Goal: Task Accomplishment & Management: Use online tool/utility

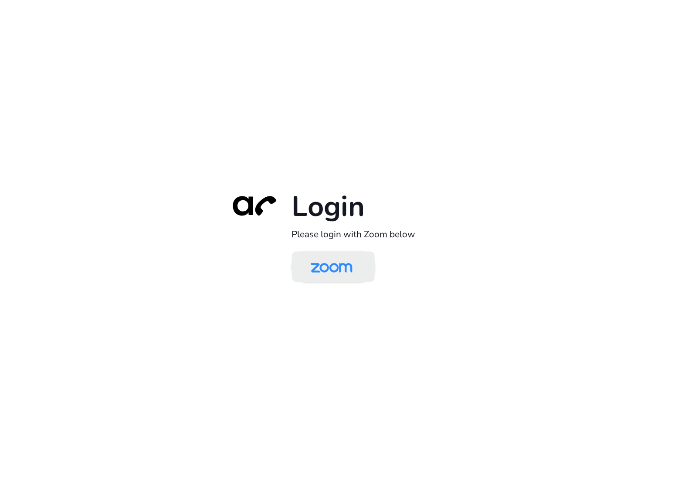
click at [329, 261] on img at bounding box center [332, 268] width 60 height 28
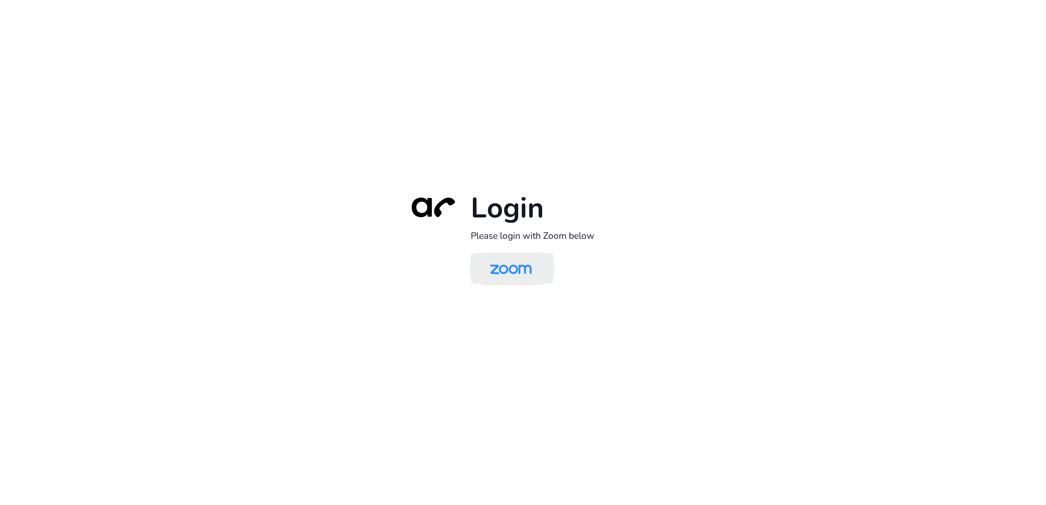
click at [517, 281] on img at bounding box center [511, 269] width 60 height 28
click at [512, 266] on img at bounding box center [511, 269] width 60 height 28
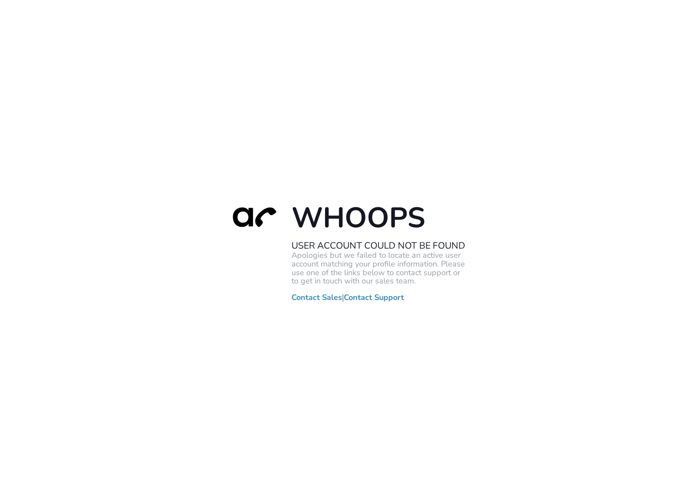
click at [586, 183] on div "Whoops User Account Could Not Be Found Apologies but we failed to locate an act…" at bounding box center [344, 251] width 688 height 502
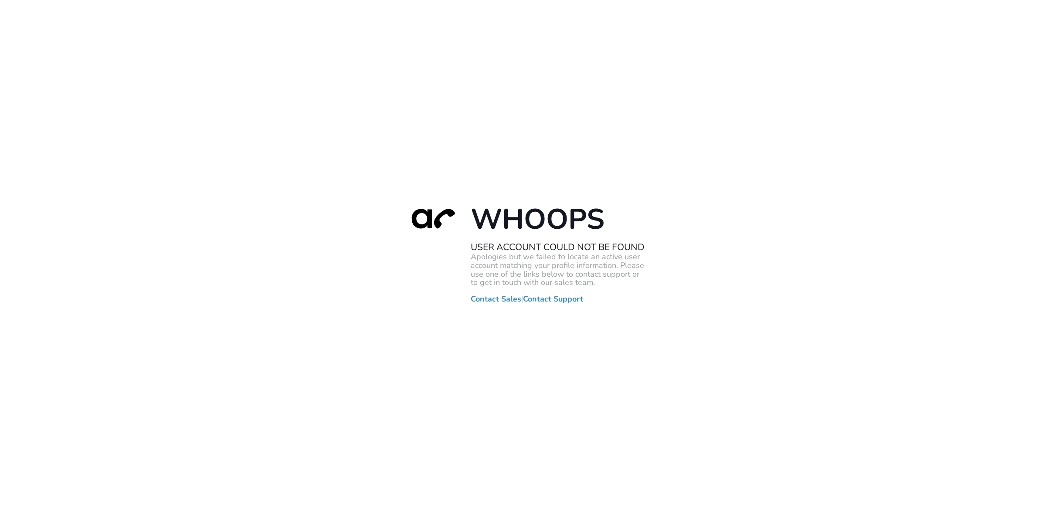
drag, startPoint x: 153, startPoint y: 167, endPoint x: 61, endPoint y: 85, distance: 124.1
click at [155, 169] on div "Whoops User Account Could Not Be Found Apologies but we failed to locate an act…" at bounding box center [523, 252] width 1046 height 505
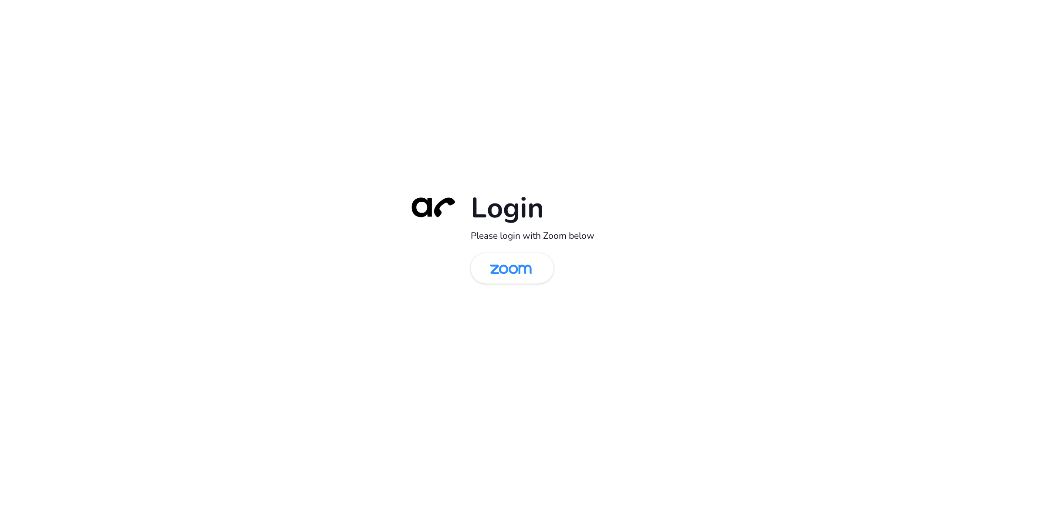
click at [718, 289] on div "Login Please login with Zoom below" at bounding box center [523, 252] width 1046 height 505
click at [526, 276] on img at bounding box center [511, 269] width 60 height 28
click at [469, 377] on div "Login Please login with Zoom below" at bounding box center [523, 252] width 1046 height 505
click at [506, 278] on img at bounding box center [511, 269] width 60 height 28
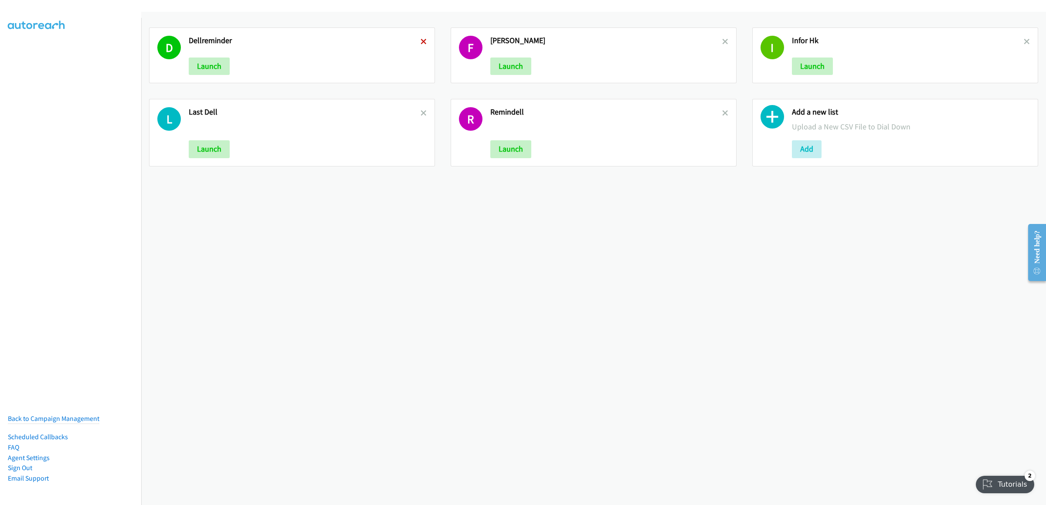
click at [422, 42] on icon at bounding box center [423, 42] width 6 height 6
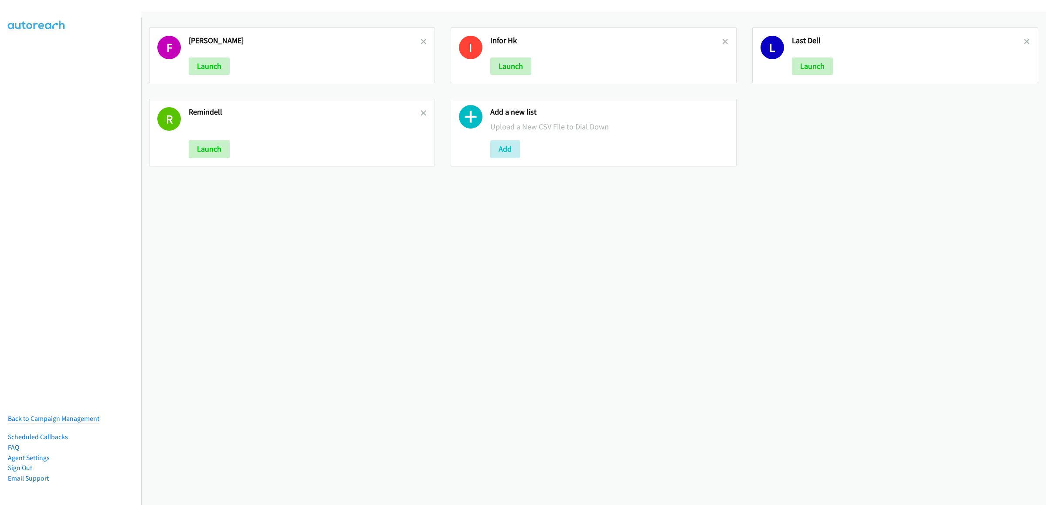
click at [422, 42] on icon at bounding box center [423, 42] width 6 height 6
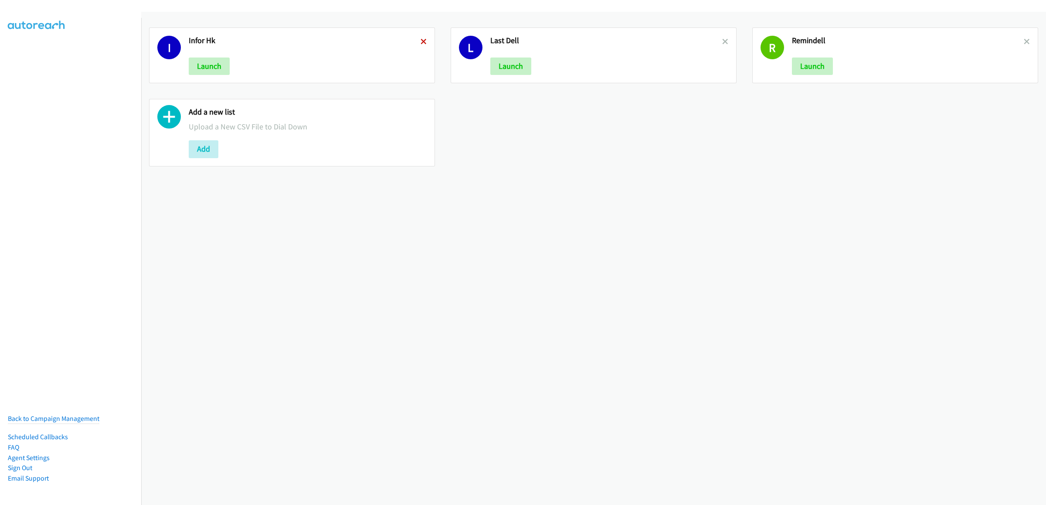
click at [421, 42] on icon at bounding box center [423, 42] width 6 height 6
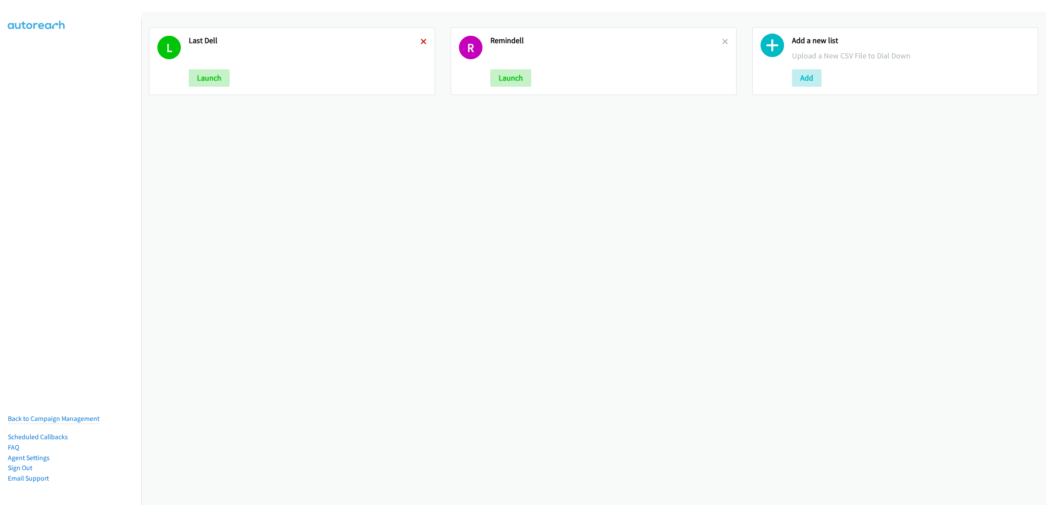
click at [423, 41] on icon at bounding box center [423, 42] width 6 height 6
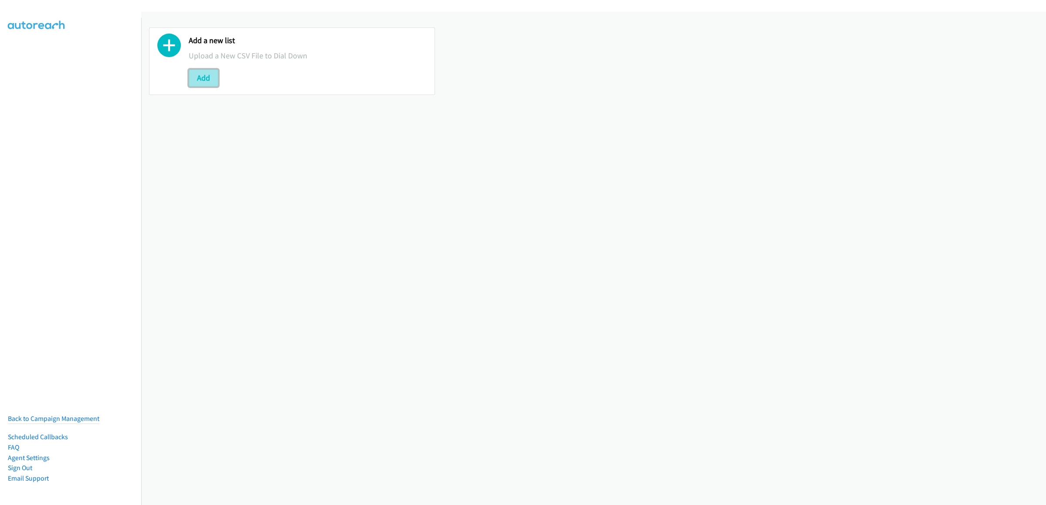
click at [196, 75] on button "Add" at bounding box center [204, 77] width 30 height 17
click at [340, 149] on div "Add a new list Upload a New CSV File to Dial Down Add" at bounding box center [593, 258] width 905 height 493
click at [176, 45] on icon at bounding box center [169, 48] width 24 height 24
click at [199, 80] on button "Add" at bounding box center [204, 77] width 30 height 17
click at [733, 188] on div "Add a new list Upload a New CSV File to Dial Down Add" at bounding box center [593, 258] width 905 height 493
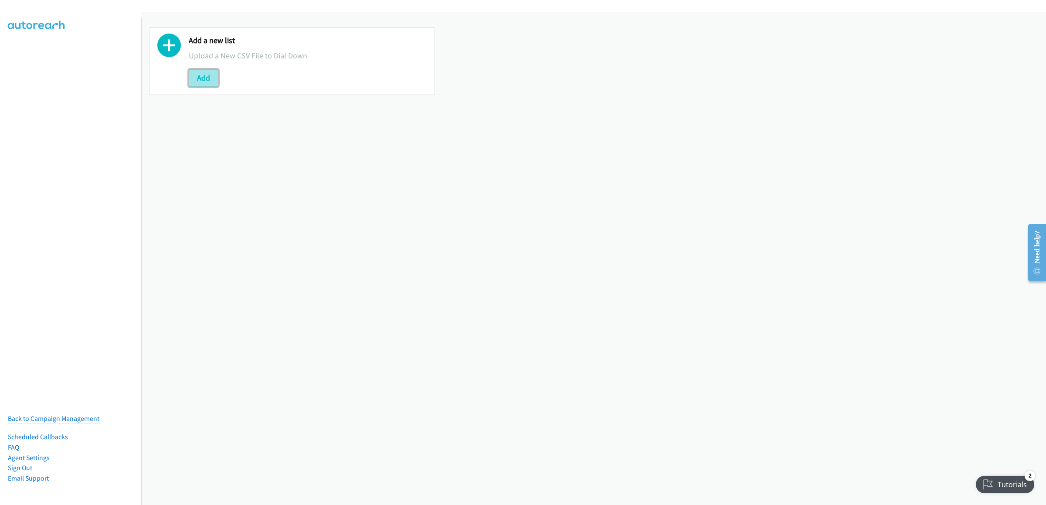
click at [204, 81] on button "Add" at bounding box center [204, 77] width 30 height 17
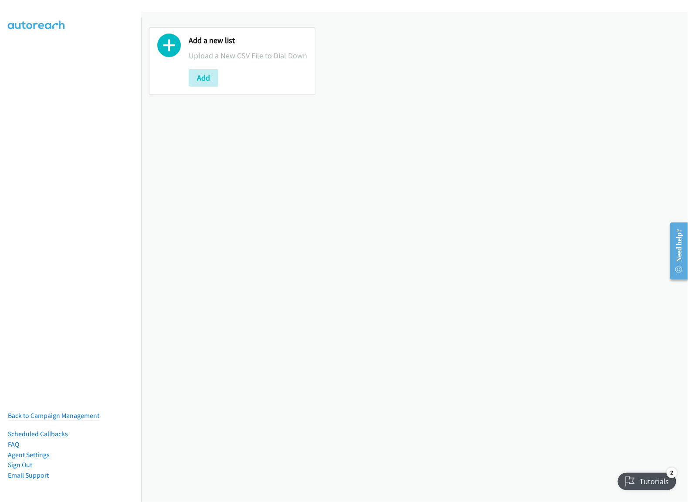
click at [539, 267] on div "Add a new list Upload a New CSV File to Dial Down Add" at bounding box center [414, 257] width 547 height 491
click at [482, 259] on div "Add a new list Upload a New CSV File to Dial Down Add" at bounding box center [414, 257] width 547 height 491
click at [209, 87] on button "Add" at bounding box center [204, 77] width 30 height 17
click at [207, 87] on button "Add" at bounding box center [204, 77] width 30 height 17
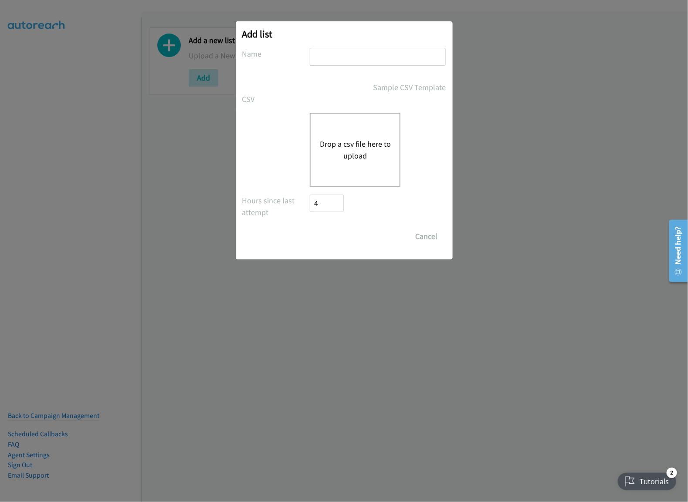
click at [365, 58] on input "text" at bounding box center [378, 57] width 136 height 18
type input "inforthurhk"
click at [345, 176] on div "Drop a csv file here to upload" at bounding box center [355, 150] width 91 height 74
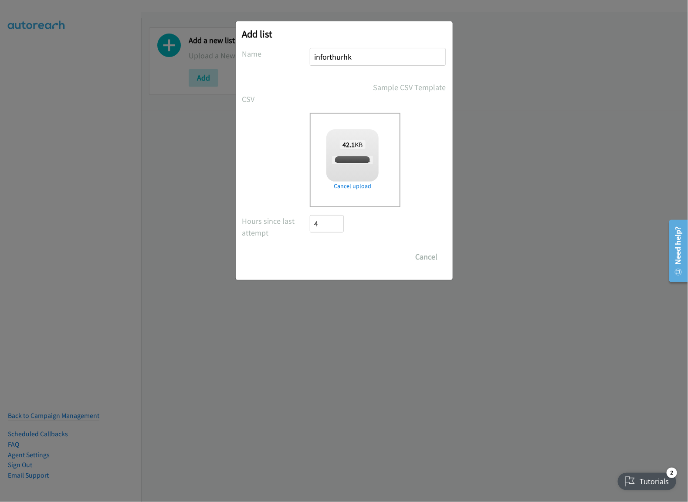
checkbox input "true"
click at [338, 259] on input "Save List" at bounding box center [333, 256] width 46 height 17
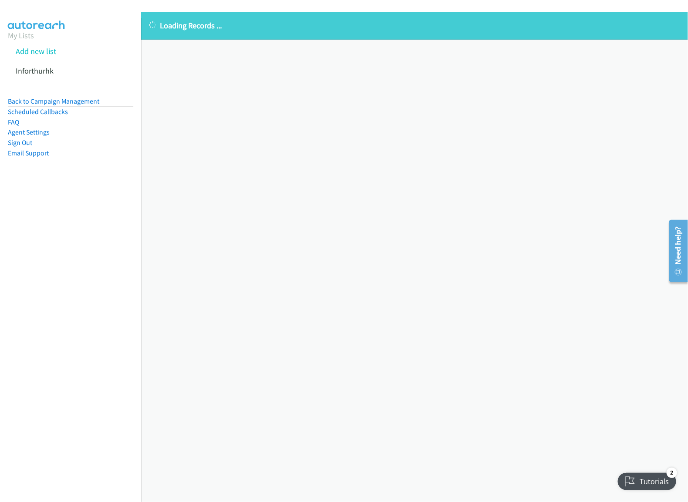
click at [318, 216] on div "Loading Records ... Sorry, something went wrong please try again." at bounding box center [414, 257] width 547 height 491
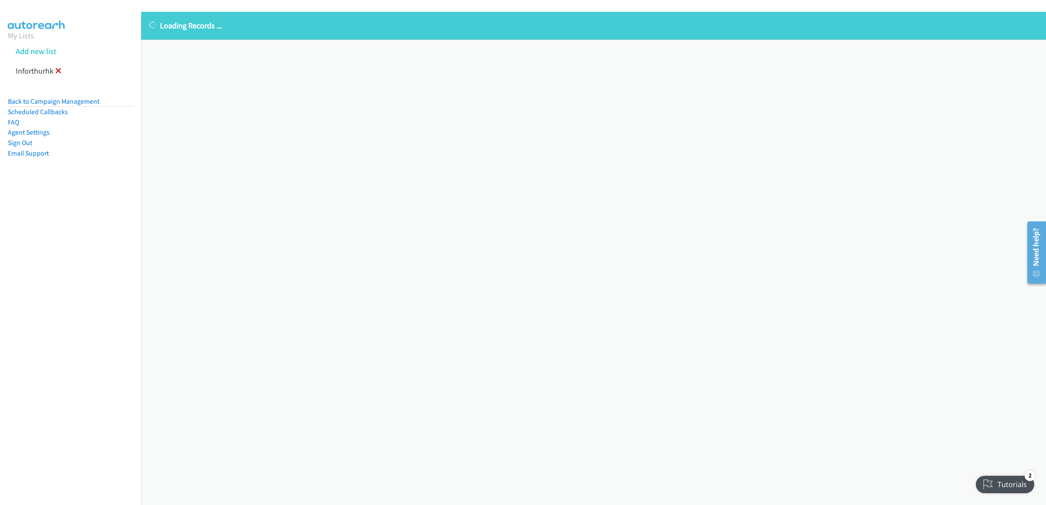
click at [59, 68] on icon at bounding box center [58, 71] width 6 height 6
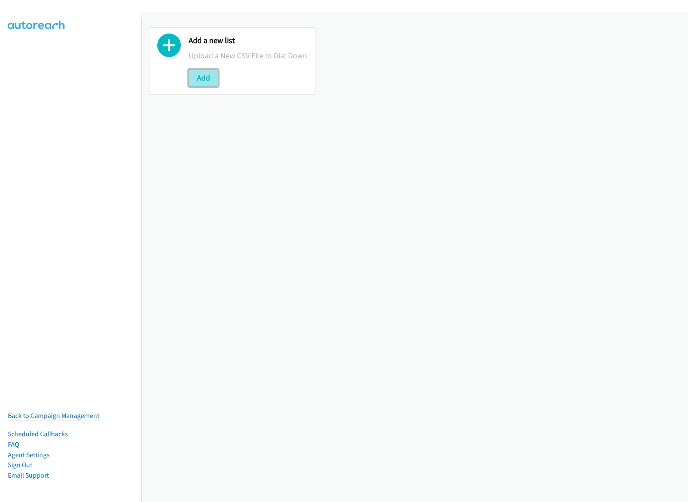
click at [213, 87] on button "Add" at bounding box center [204, 77] width 30 height 17
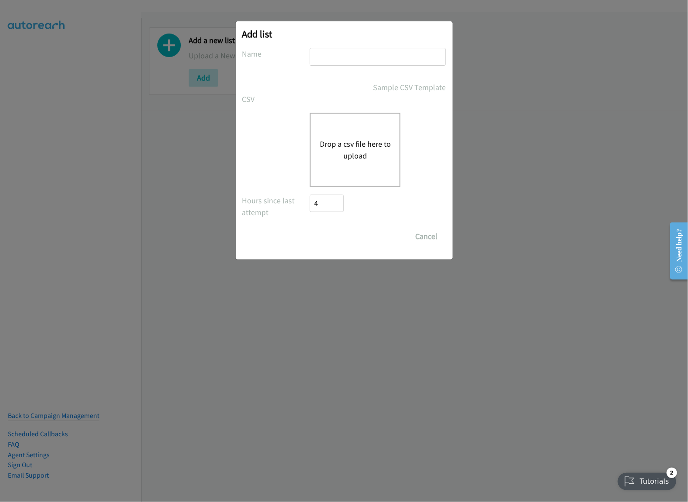
click at [361, 55] on input "text" at bounding box center [378, 57] width 136 height 18
type input "thurfor"
click at [337, 152] on button "Drop a csv file here to upload" at bounding box center [354, 150] width 71 height 24
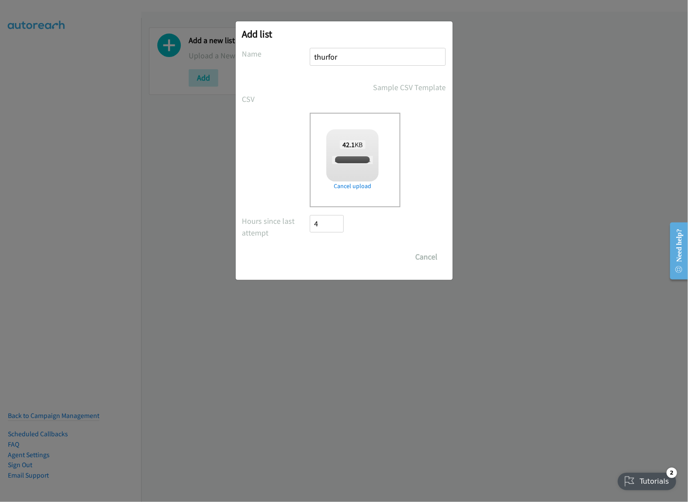
checkbox input "true"
click at [326, 258] on input "Save List" at bounding box center [333, 256] width 46 height 17
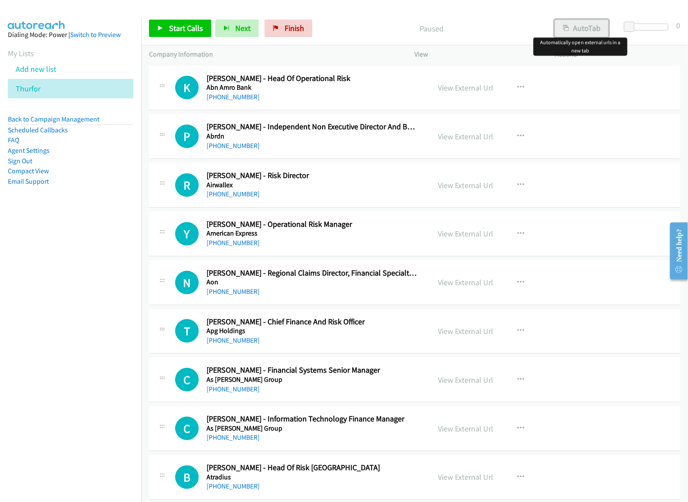
click at [593, 35] on button "AutoTab" at bounding box center [582, 28] width 54 height 17
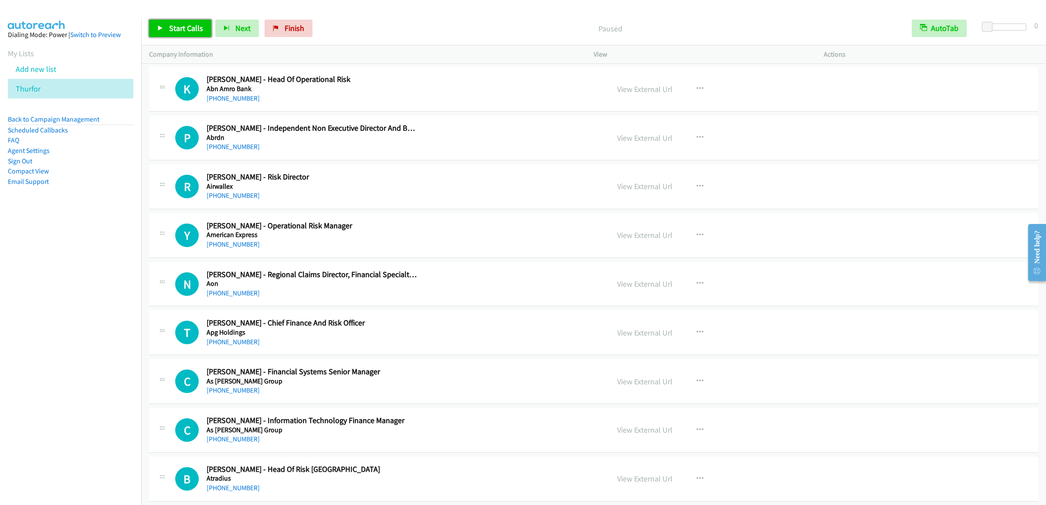
click at [165, 24] on link "Start Calls" at bounding box center [180, 28] width 62 height 17
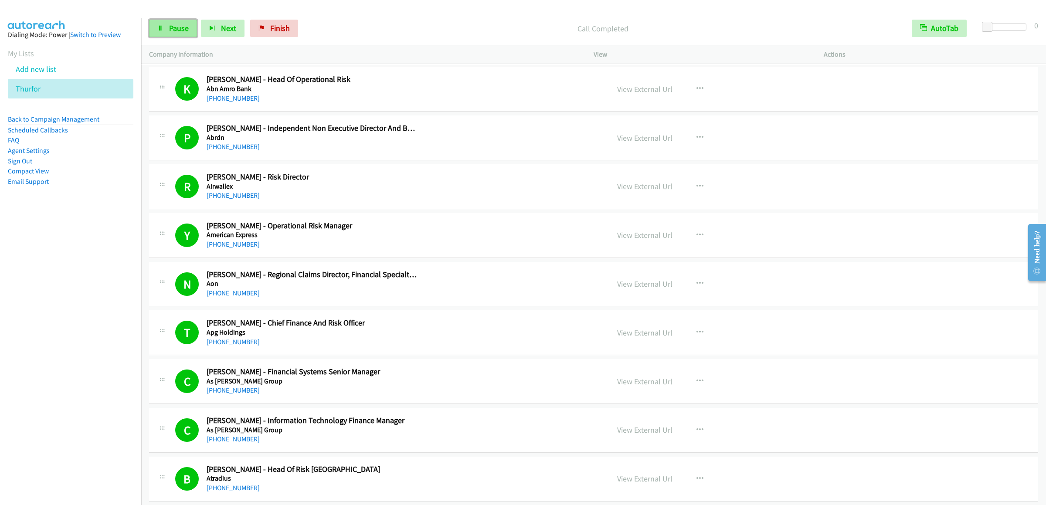
click at [170, 30] on span "Pause" at bounding box center [179, 28] width 20 height 10
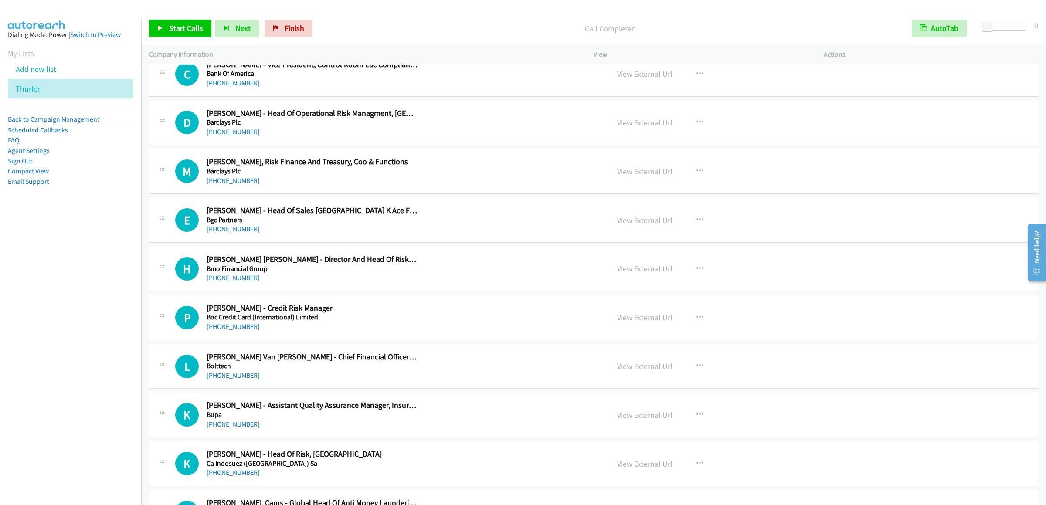
scroll to position [610, 0]
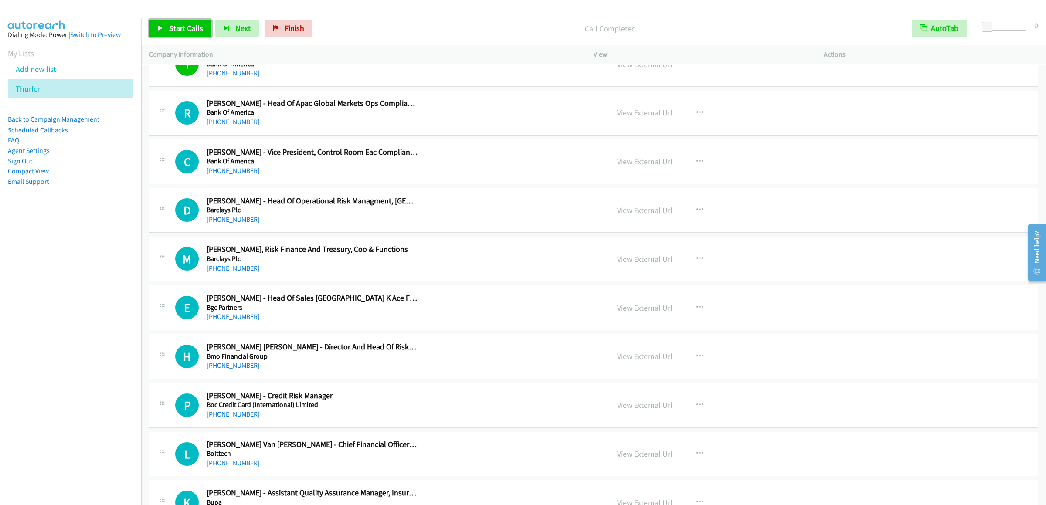
click at [175, 29] on span "Start Calls" at bounding box center [186, 28] width 34 height 10
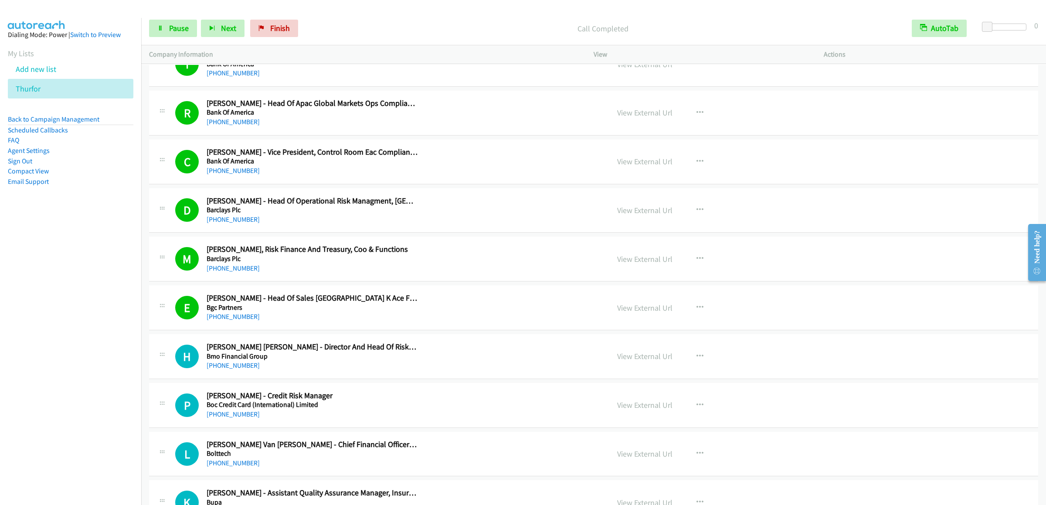
scroll to position [784, 0]
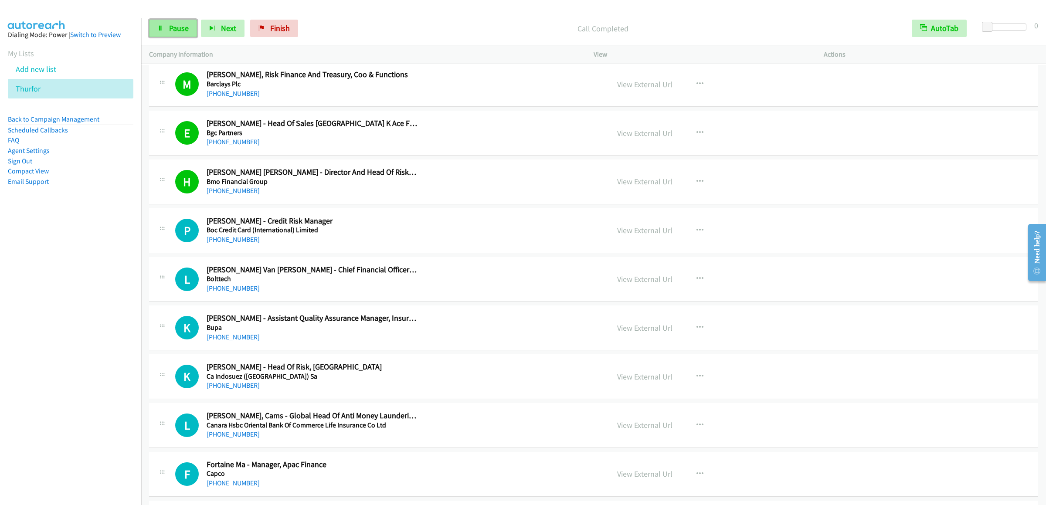
click at [180, 31] on span "Pause" at bounding box center [179, 28] width 20 height 10
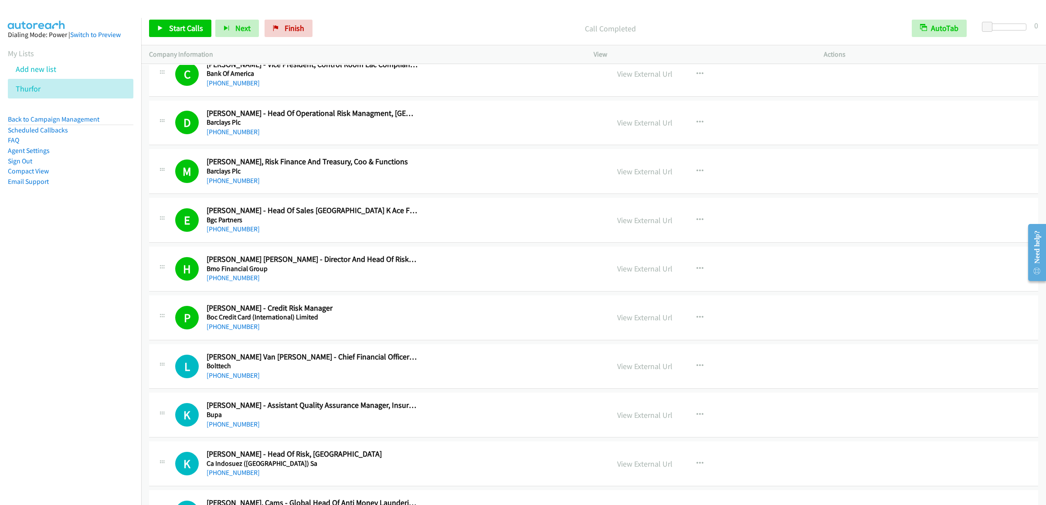
scroll to position [959, 0]
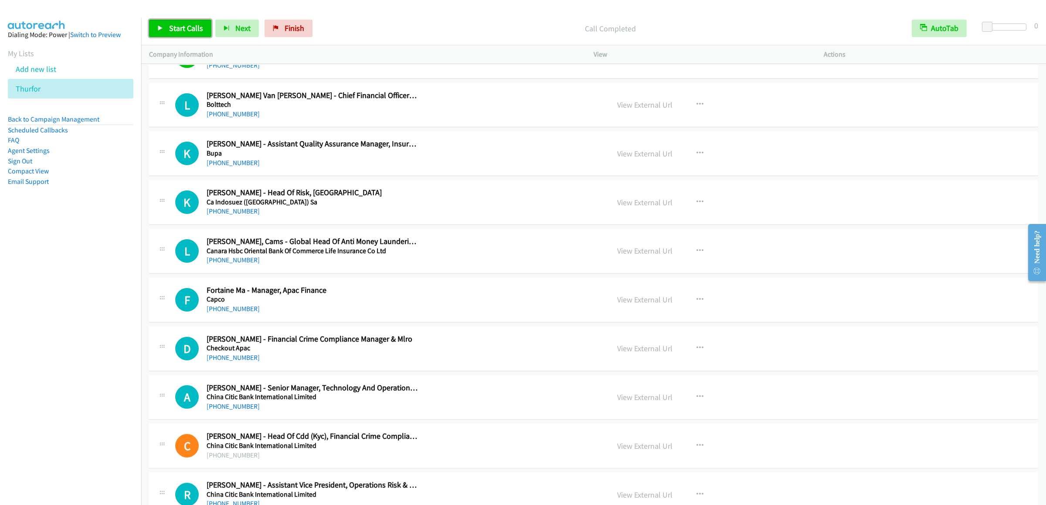
click at [168, 21] on link "Start Calls" at bounding box center [180, 28] width 62 height 17
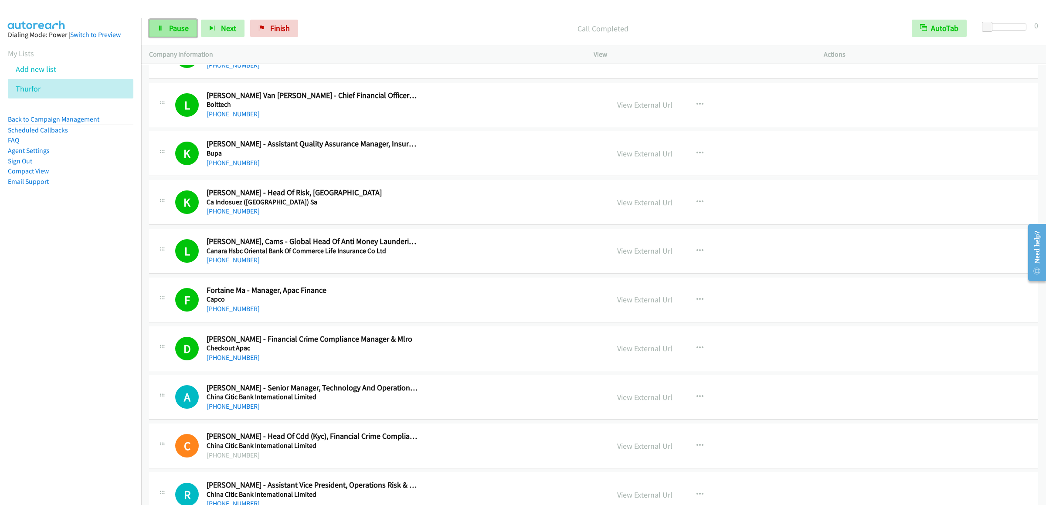
click at [162, 27] on icon at bounding box center [160, 29] width 6 height 6
click at [167, 29] on link "Start Calls" at bounding box center [180, 28] width 62 height 17
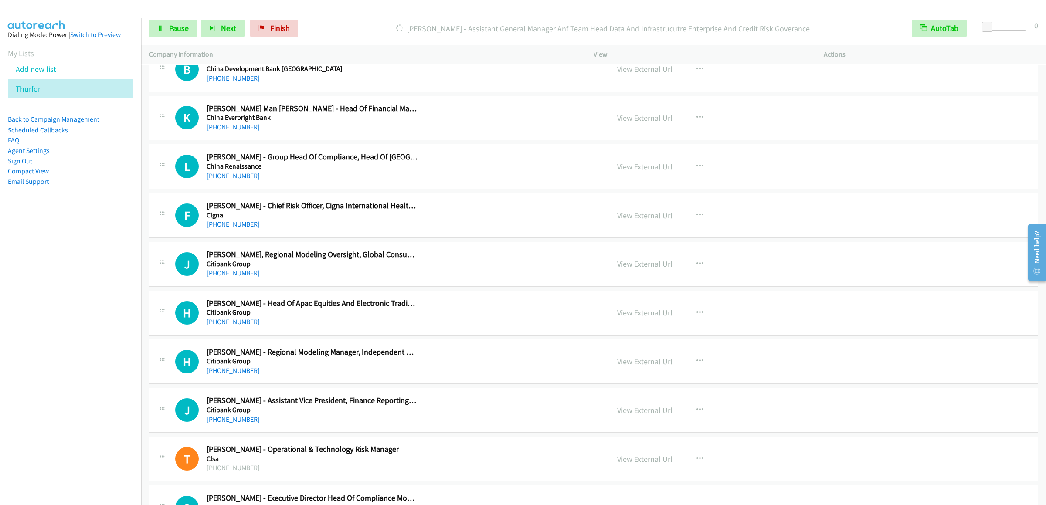
scroll to position [1394, 0]
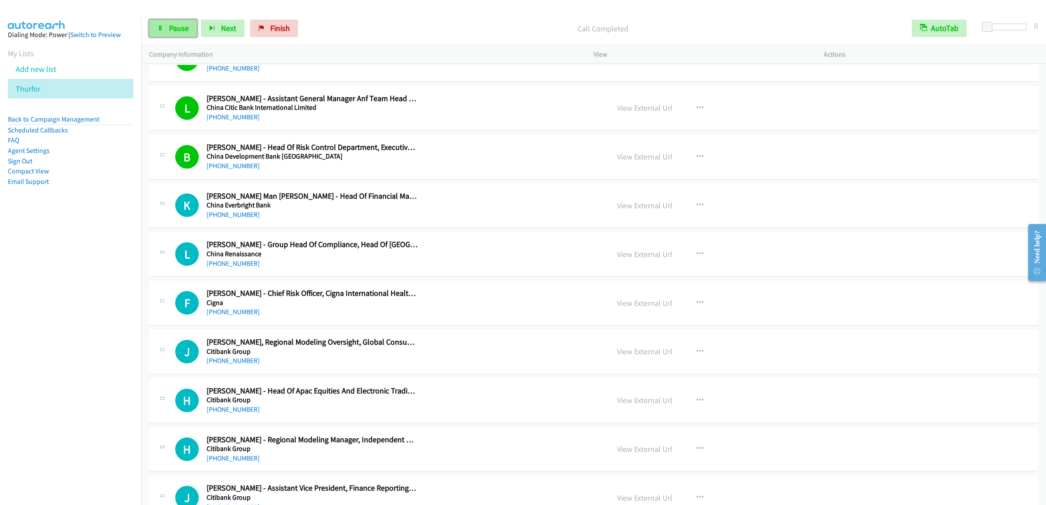
click at [166, 37] on link "Pause" at bounding box center [173, 28] width 48 height 17
click at [190, 28] on span "Start Calls" at bounding box center [186, 28] width 34 height 10
click at [170, 25] on span "Pause" at bounding box center [179, 28] width 20 height 10
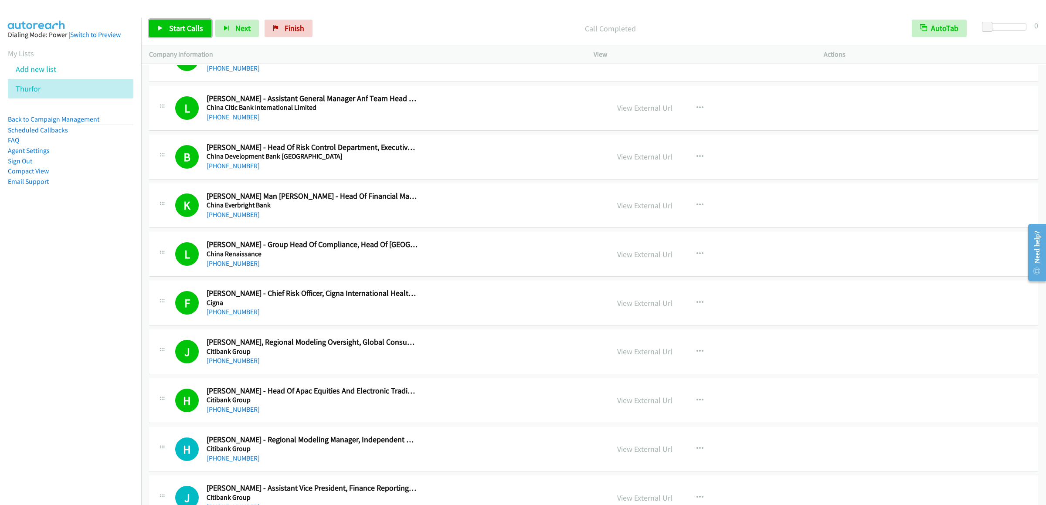
click at [154, 33] on link "Start Calls" at bounding box center [180, 28] width 62 height 17
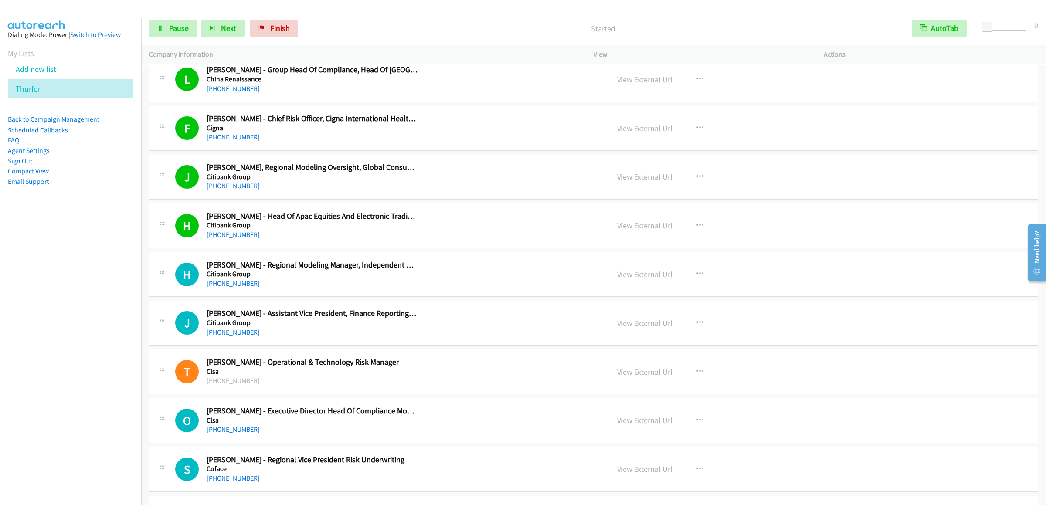
scroll to position [1655, 0]
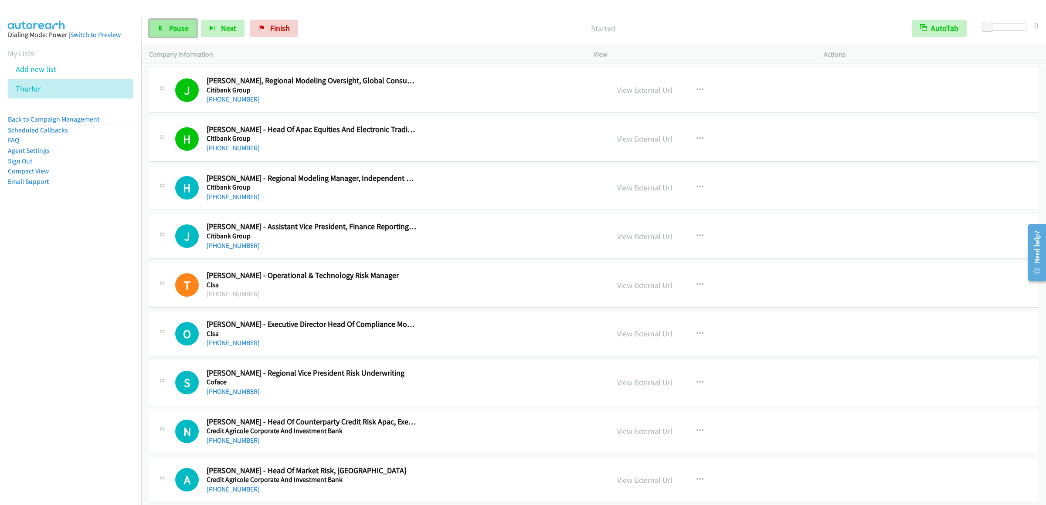
click at [183, 24] on span "Pause" at bounding box center [179, 28] width 20 height 10
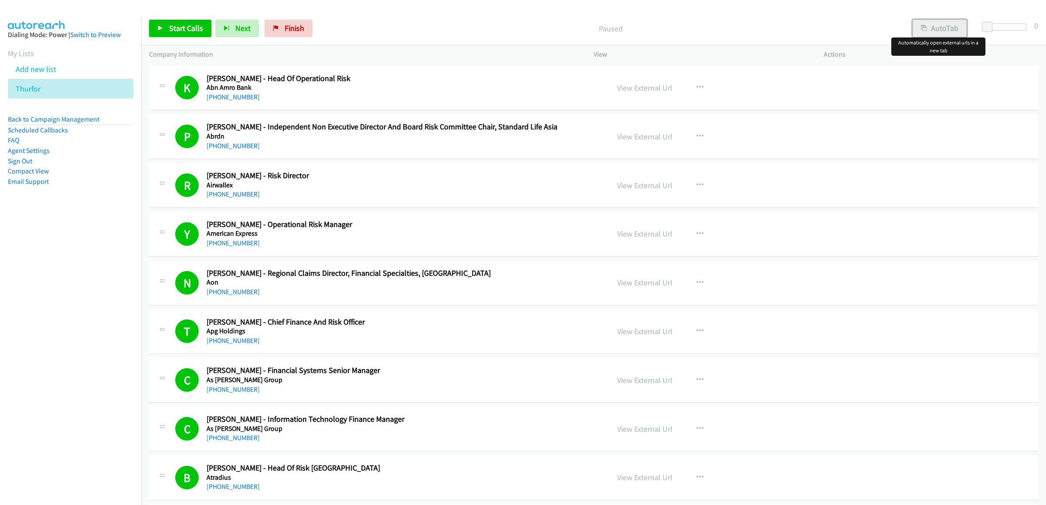
click at [929, 29] on button "AutoTab" at bounding box center [939, 28] width 54 height 17
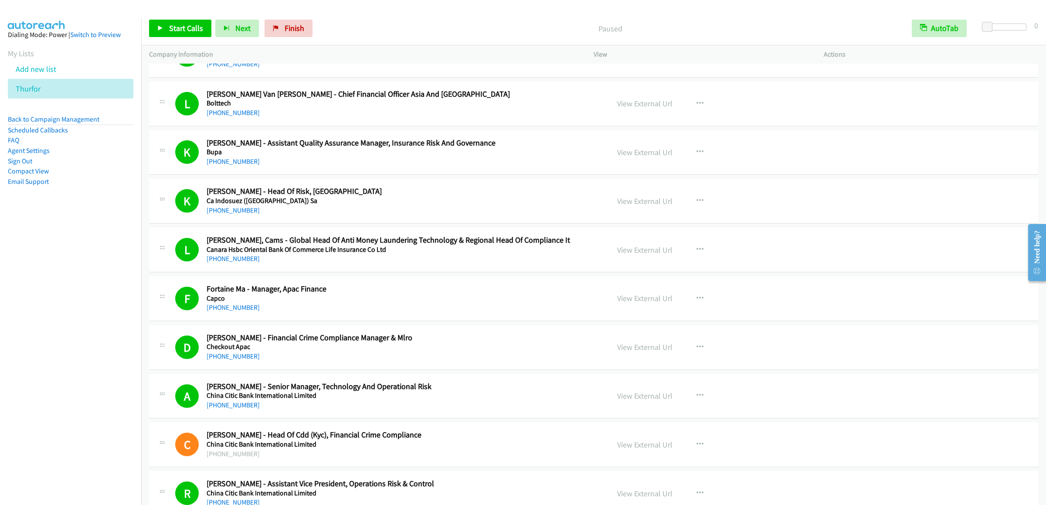
scroll to position [1307, 0]
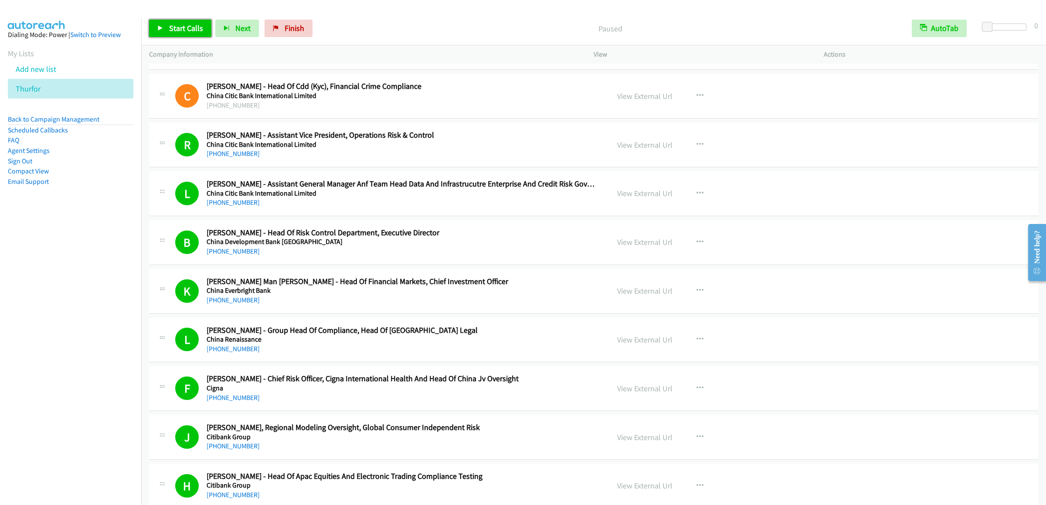
click at [180, 29] on span "Start Calls" at bounding box center [186, 28] width 34 height 10
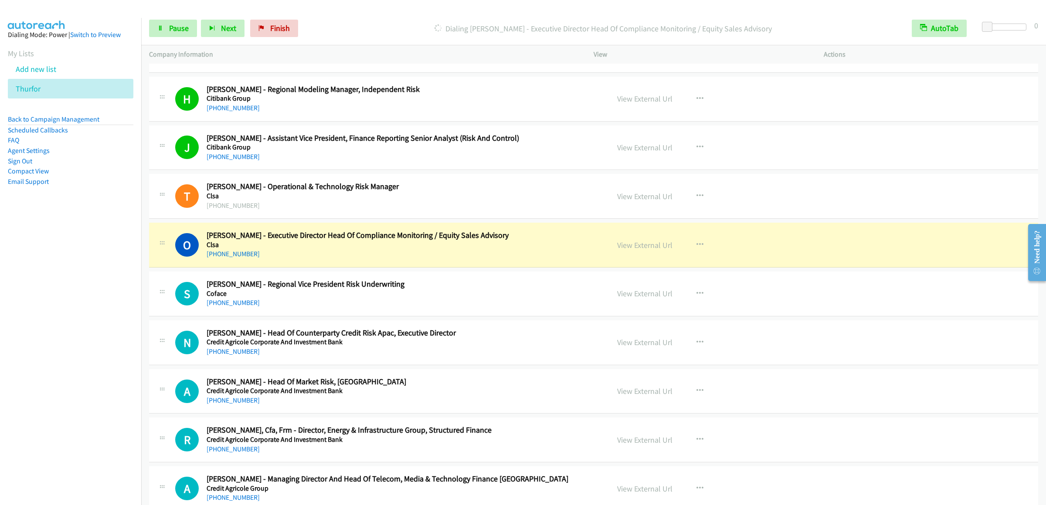
scroll to position [1830, 0]
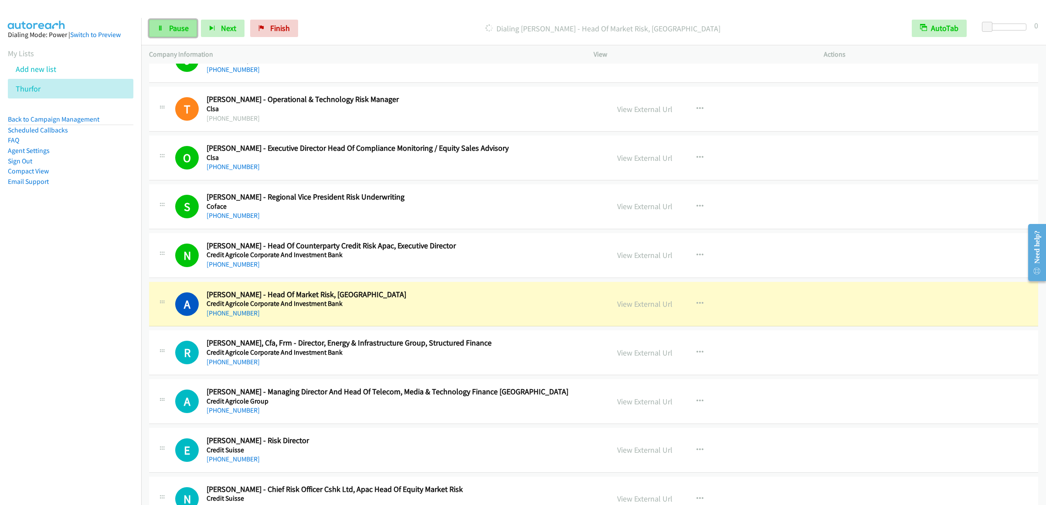
click at [161, 27] on icon at bounding box center [160, 29] width 6 height 6
click at [175, 26] on span "Pause" at bounding box center [179, 28] width 20 height 10
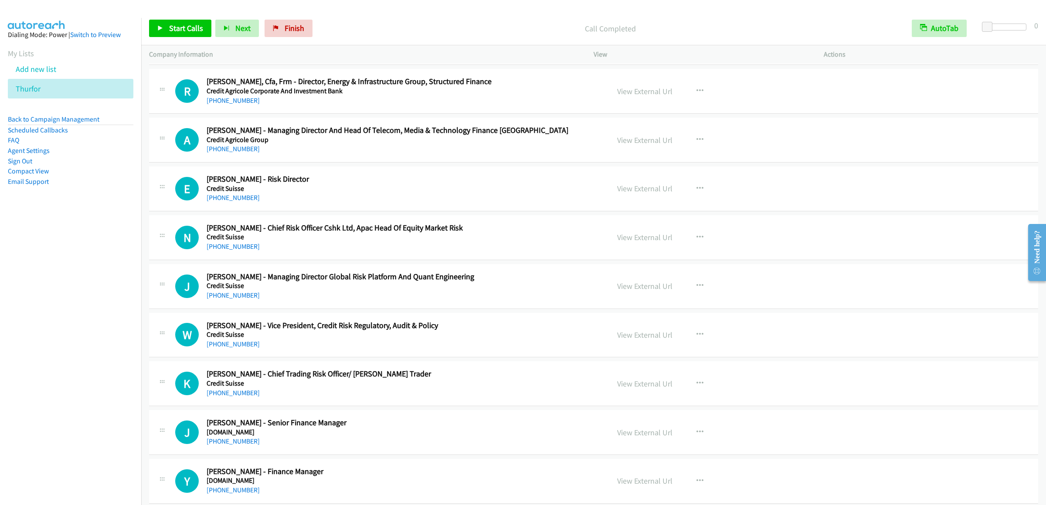
scroll to position [2004, 0]
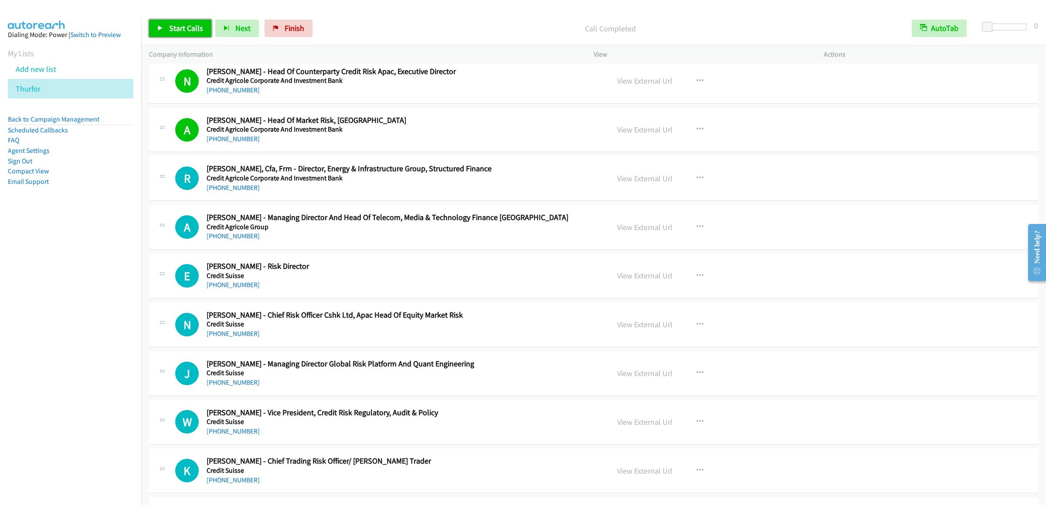
click at [184, 23] on link "Start Calls" at bounding box center [180, 28] width 62 height 17
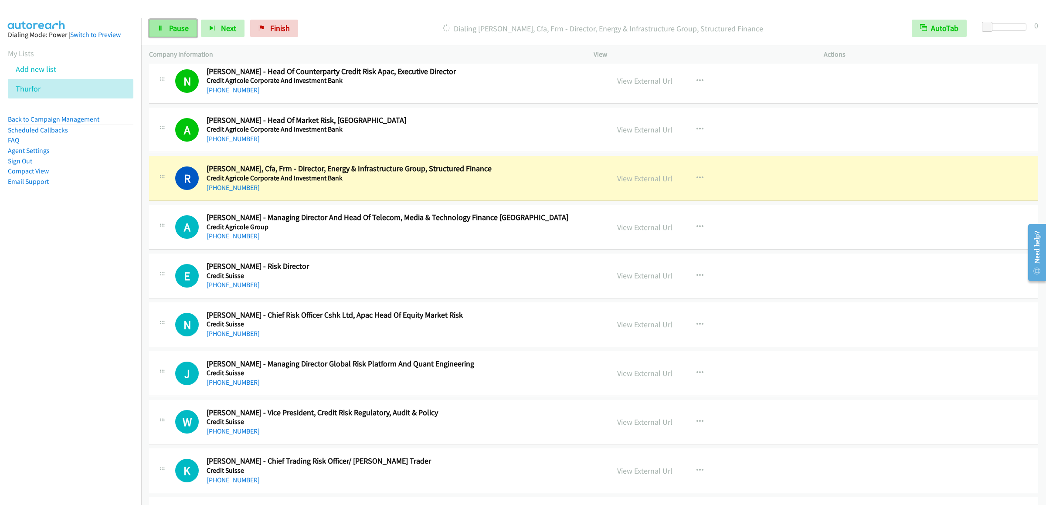
click at [178, 27] on span "Pause" at bounding box center [179, 28] width 20 height 10
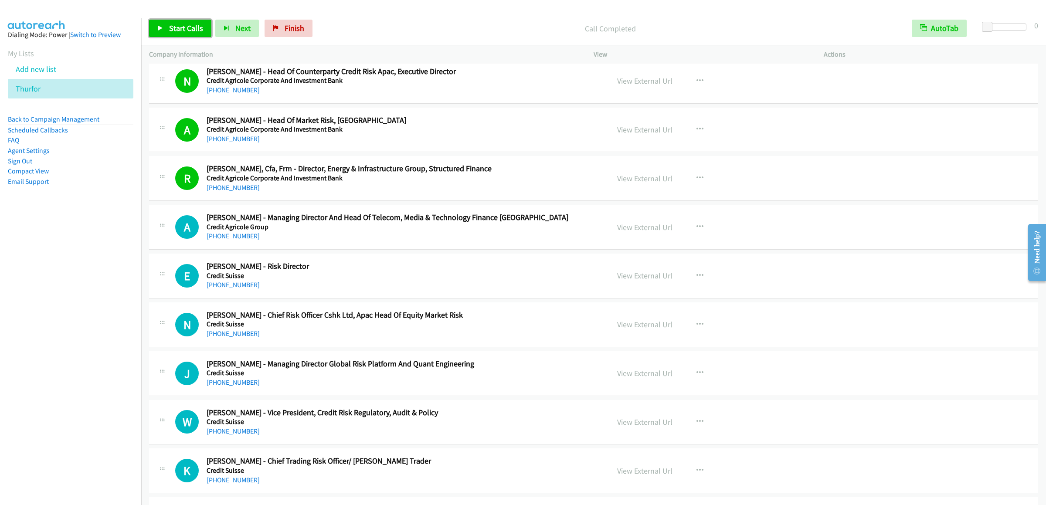
click at [180, 29] on span "Start Calls" at bounding box center [186, 28] width 34 height 10
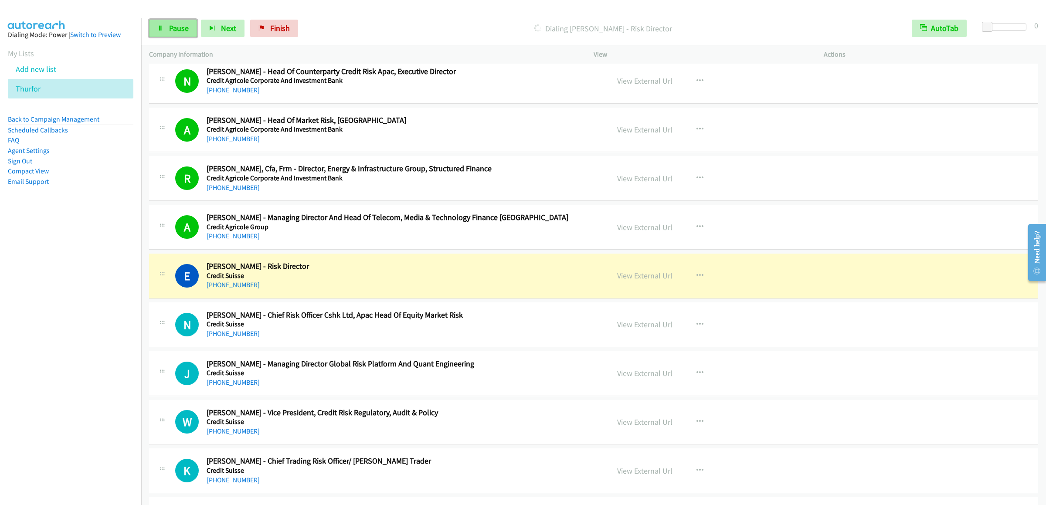
click at [175, 35] on link "Pause" at bounding box center [173, 28] width 48 height 17
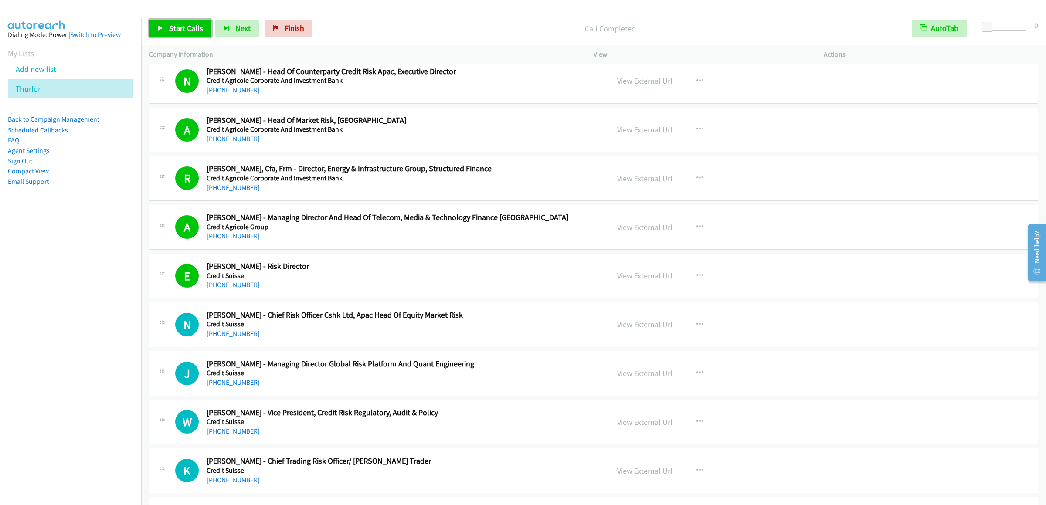
click at [158, 30] on icon at bounding box center [160, 29] width 6 height 6
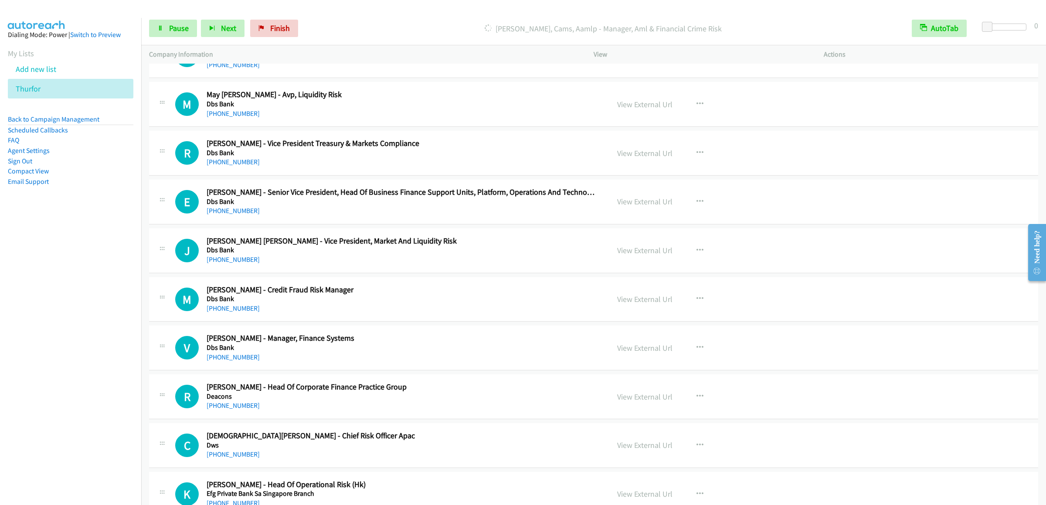
scroll to position [2439, 0]
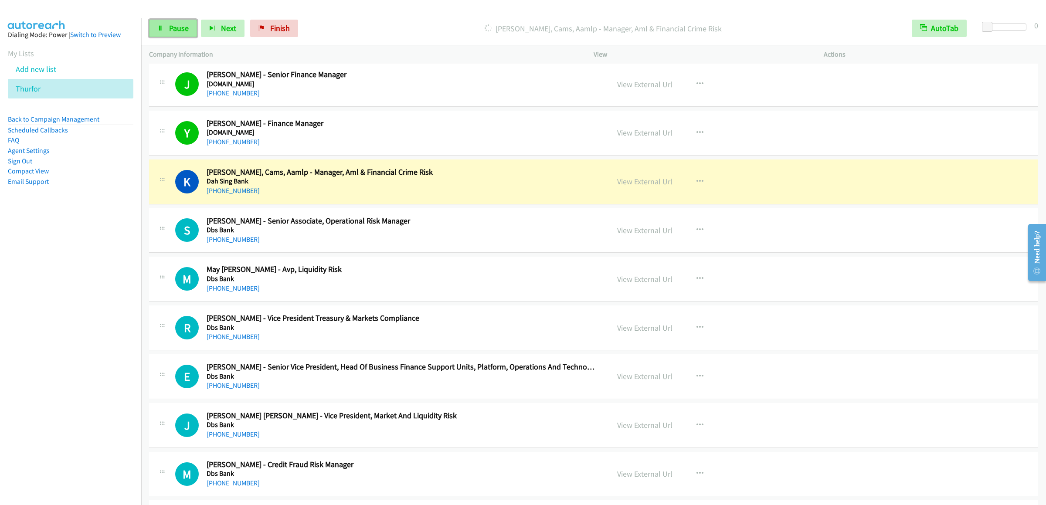
click at [160, 28] on icon at bounding box center [160, 29] width 6 height 6
click at [178, 29] on span "Start Calls" at bounding box center [186, 28] width 34 height 10
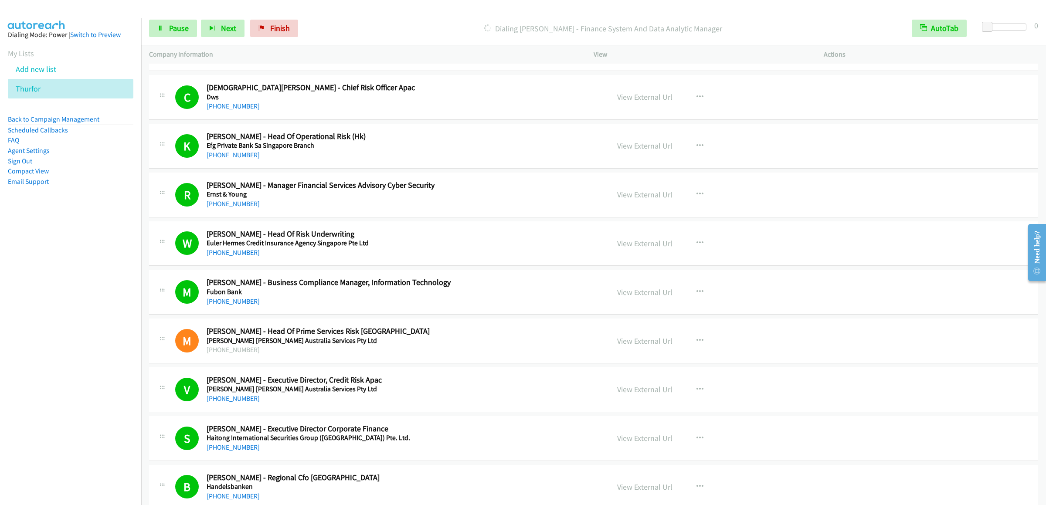
scroll to position [3311, 0]
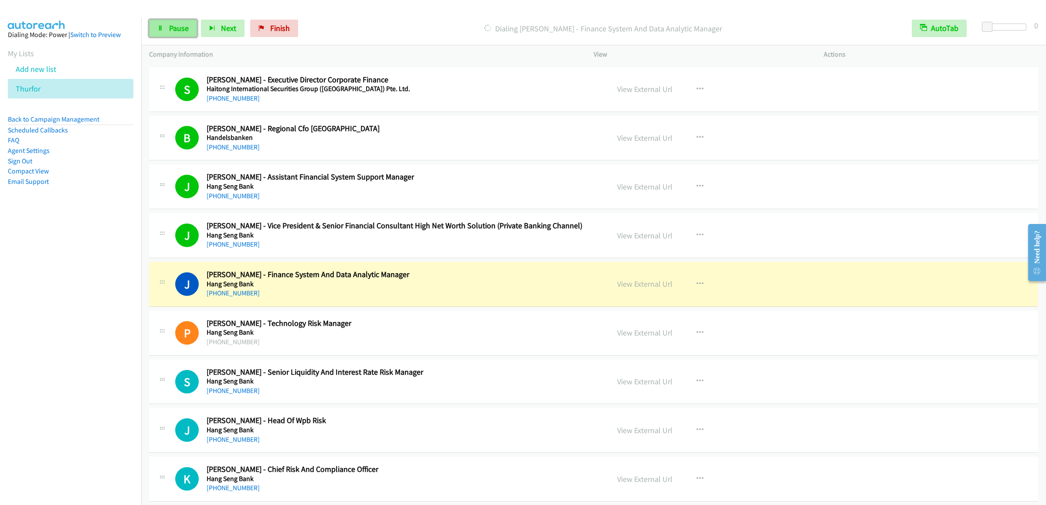
click at [181, 26] on span "Pause" at bounding box center [179, 28] width 20 height 10
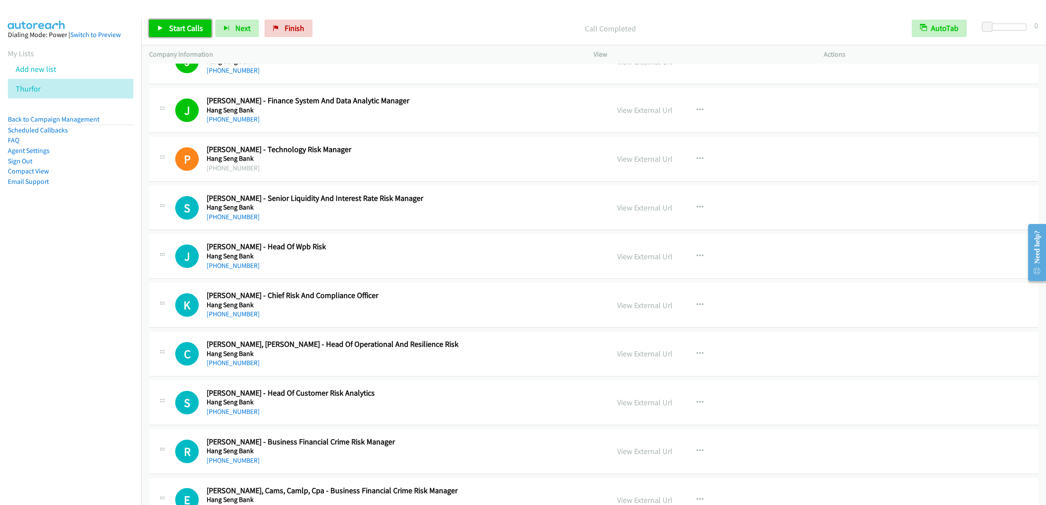
click at [183, 21] on link "Start Calls" at bounding box center [180, 28] width 62 height 17
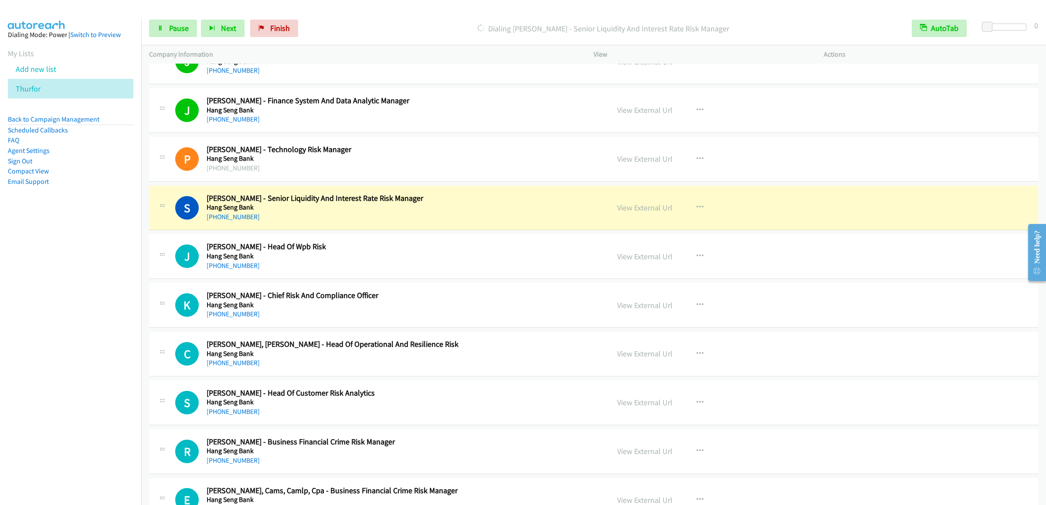
scroll to position [3573, 0]
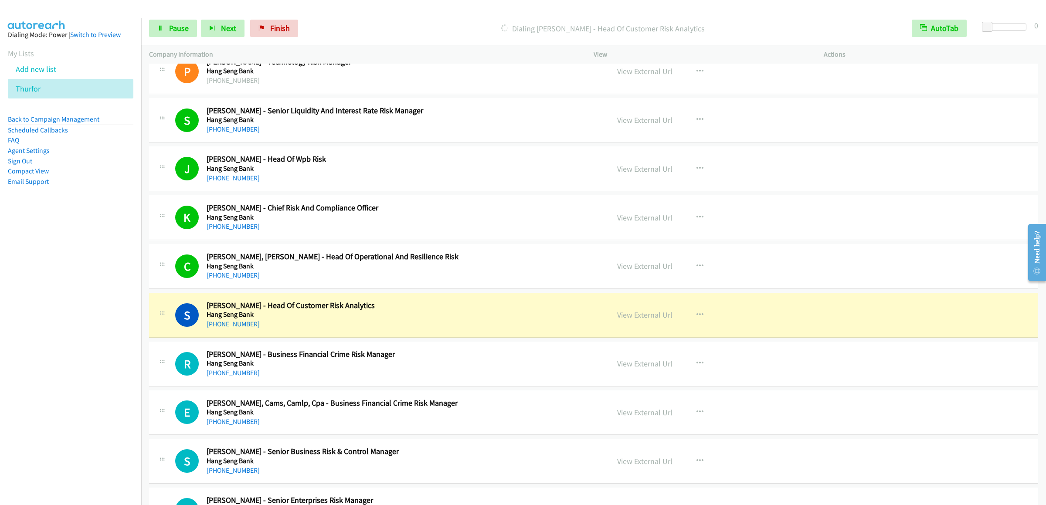
click at [163, 44] on div "Start Calls Pause Next Finish Dialing Shirley Wan - Head Of Customer Risk Analy…" at bounding box center [593, 29] width 905 height 34
click at [170, 34] on link "Pause" at bounding box center [173, 28] width 48 height 17
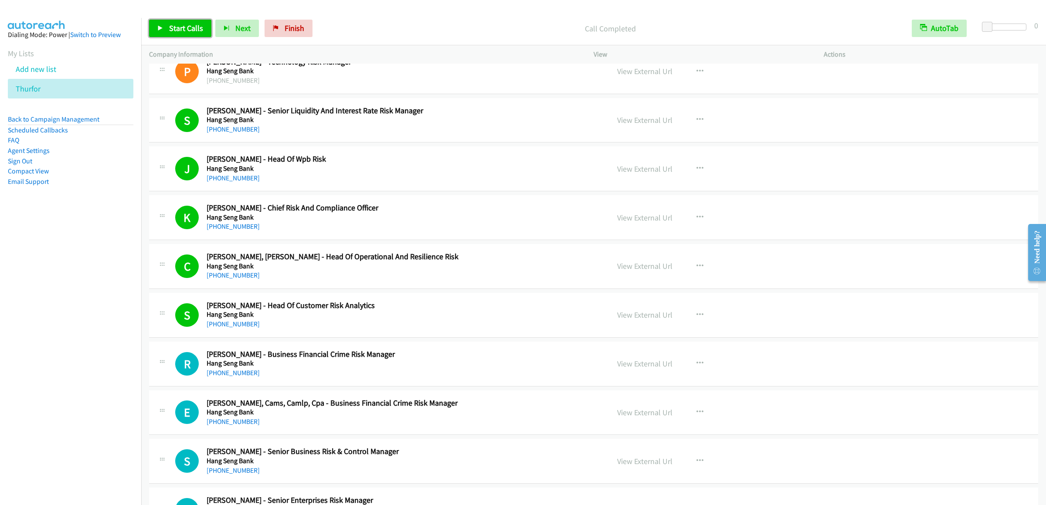
click at [177, 30] on span "Start Calls" at bounding box center [186, 28] width 34 height 10
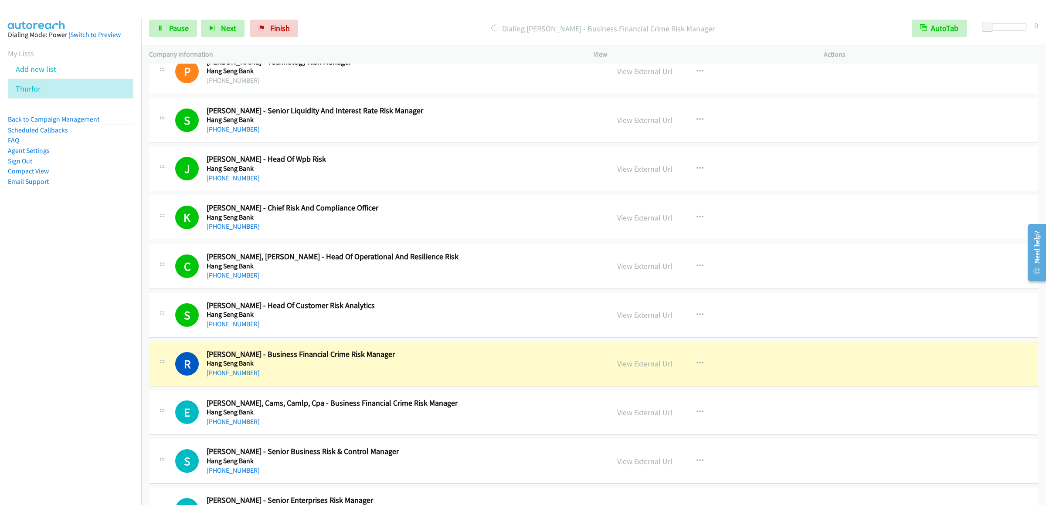
scroll to position [3834, 0]
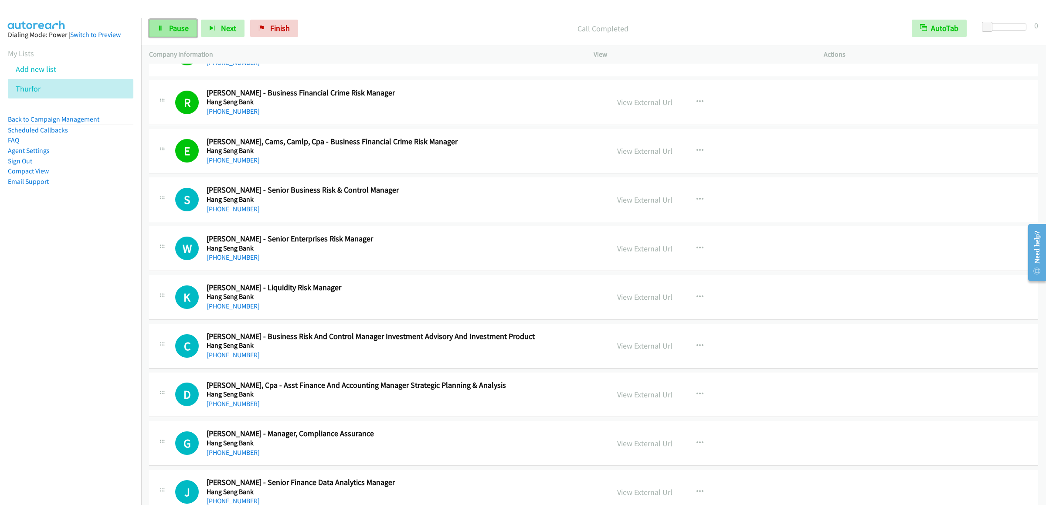
click at [180, 30] on span "Pause" at bounding box center [179, 28] width 20 height 10
click at [635, 156] on link "View External Url" at bounding box center [644, 151] width 55 height 10
click at [181, 30] on span "Start Calls" at bounding box center [186, 28] width 34 height 10
click at [706, 257] on button "button" at bounding box center [700, 248] width 24 height 17
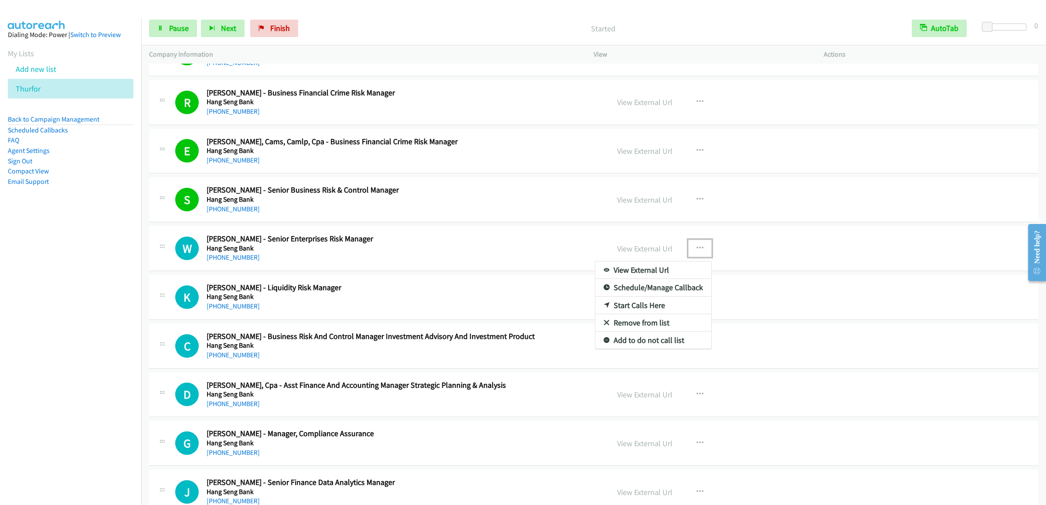
click at [637, 314] on link "Start Calls Here" at bounding box center [653, 305] width 116 height 17
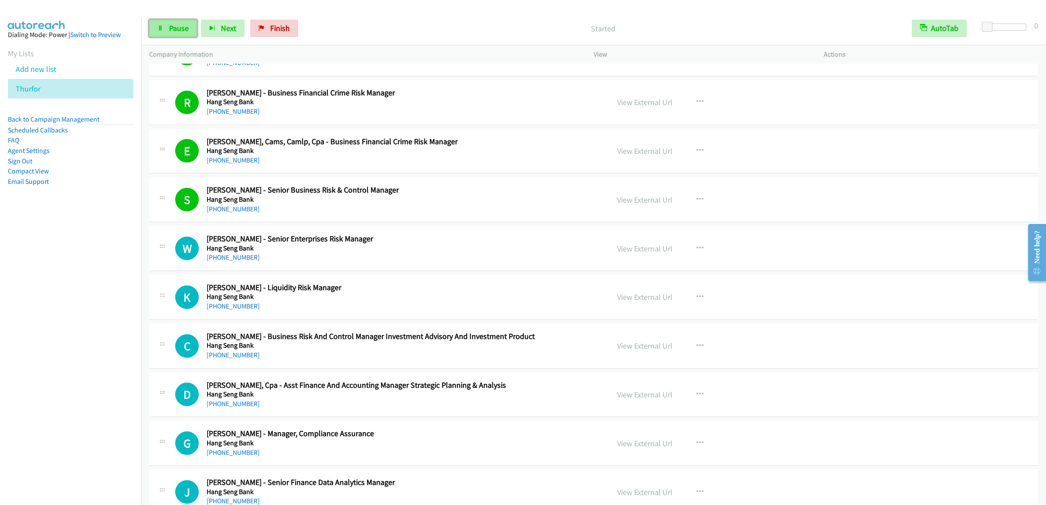
click at [175, 34] on link "Pause" at bounding box center [173, 28] width 48 height 17
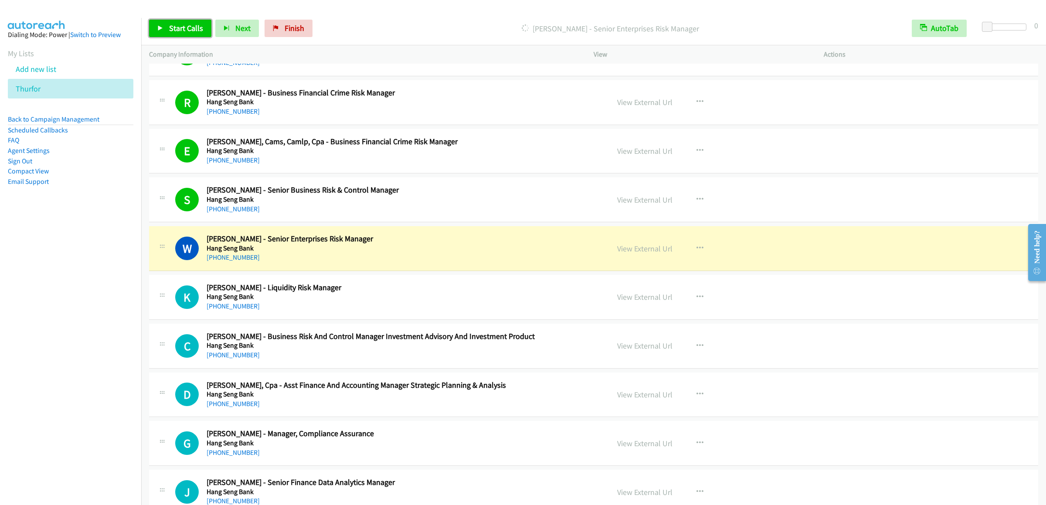
click at [175, 34] on link "Start Calls" at bounding box center [180, 28] width 62 height 17
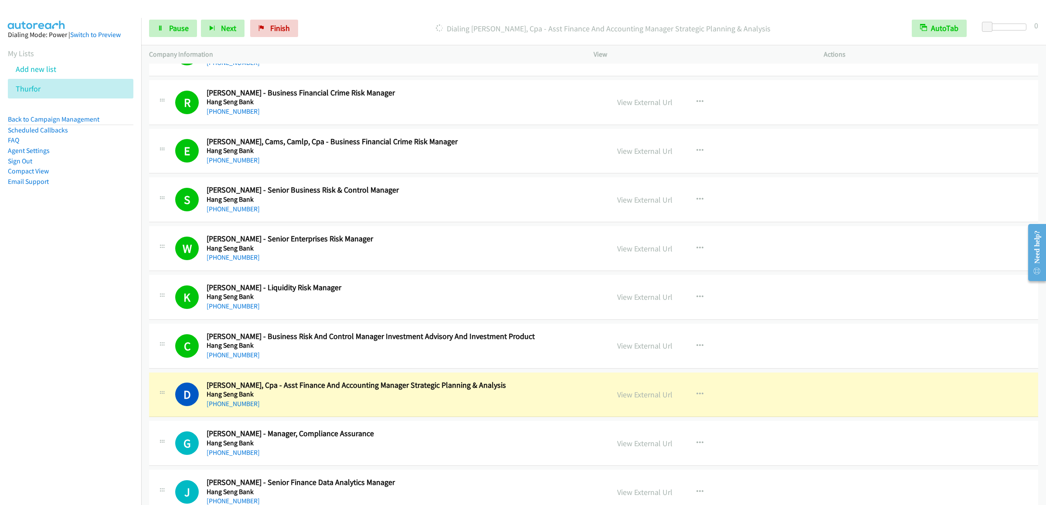
scroll to position [4008, 0]
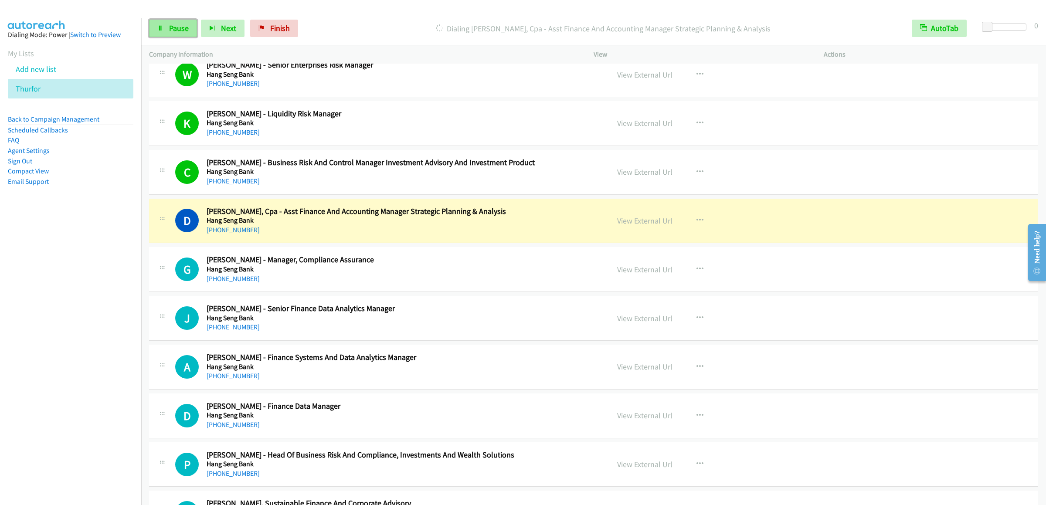
click at [173, 27] on span "Pause" at bounding box center [179, 28] width 20 height 10
click at [291, 244] on div "D Callback Scheduled Derek Cheng, Cpa - Asst Finance And Accounting Manager Str…" at bounding box center [593, 221] width 889 height 45
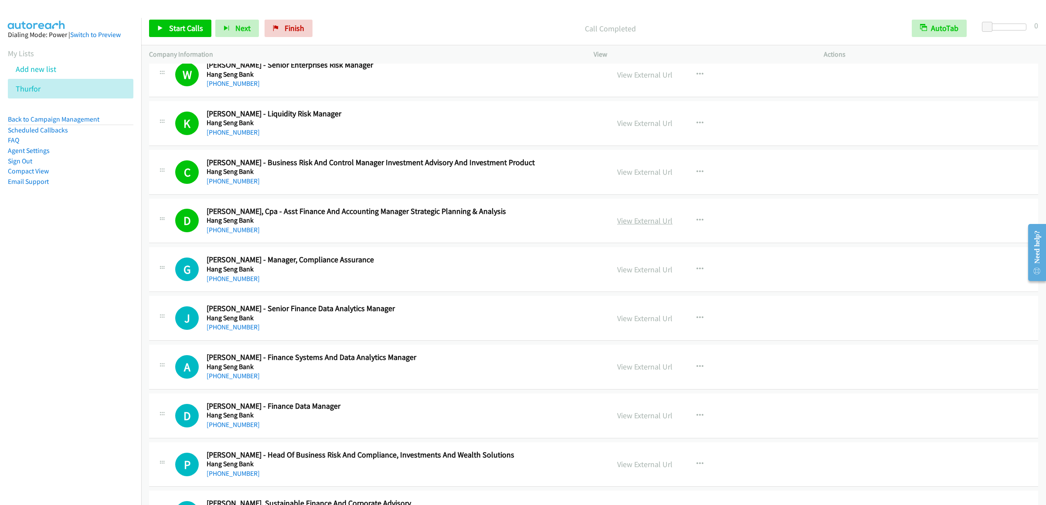
click at [654, 226] on link "View External Url" at bounding box center [644, 221] width 55 height 10
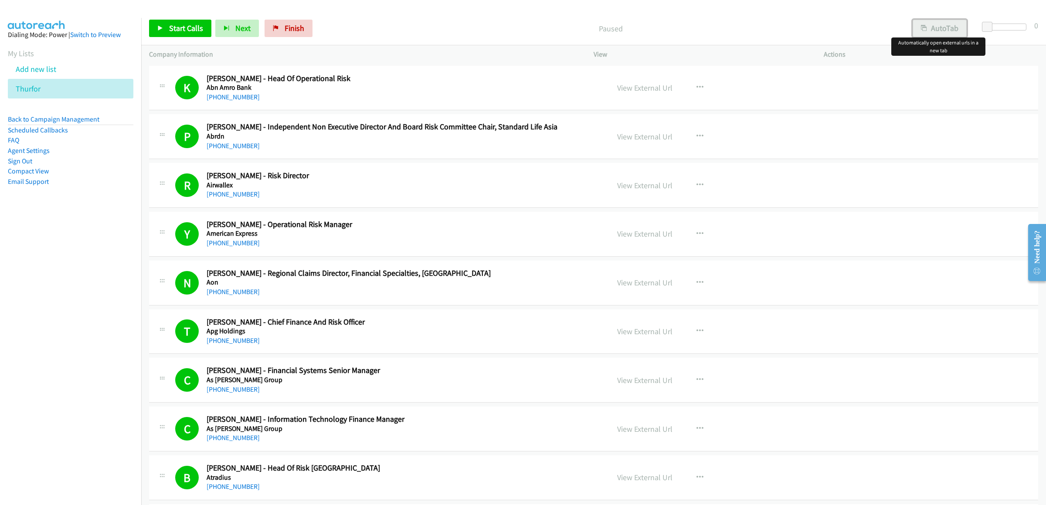
click at [949, 27] on button "AutoTab" at bounding box center [939, 28] width 54 height 17
click at [755, 12] on div "Start Calls Pause Next Finish Paused AutoTab AutoTab 0" at bounding box center [593, 29] width 905 height 34
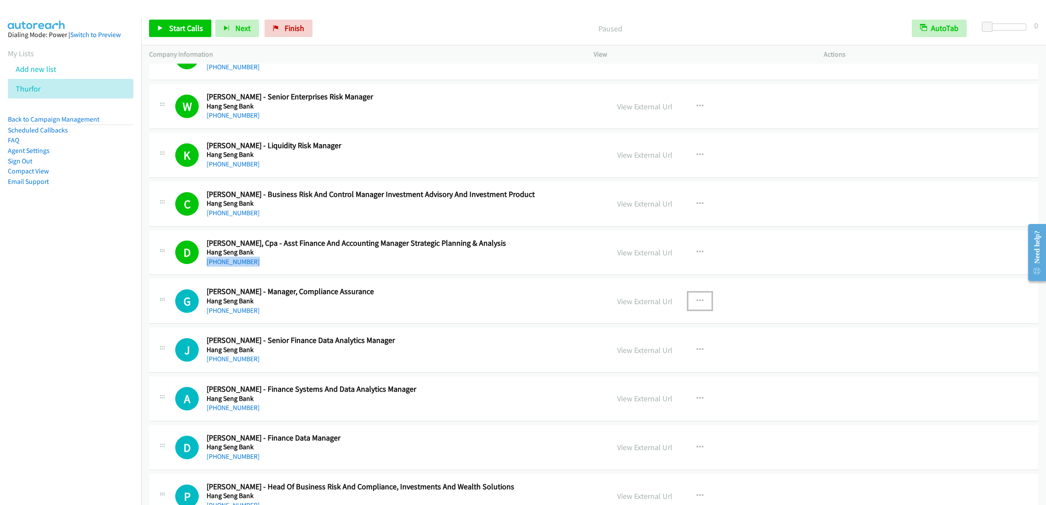
click at [696, 305] on icon "button" at bounding box center [699, 301] width 7 height 7
click at [647, 367] on link "Start Calls Here" at bounding box center [653, 357] width 116 height 17
click at [175, 22] on link "Start Calls" at bounding box center [180, 28] width 62 height 17
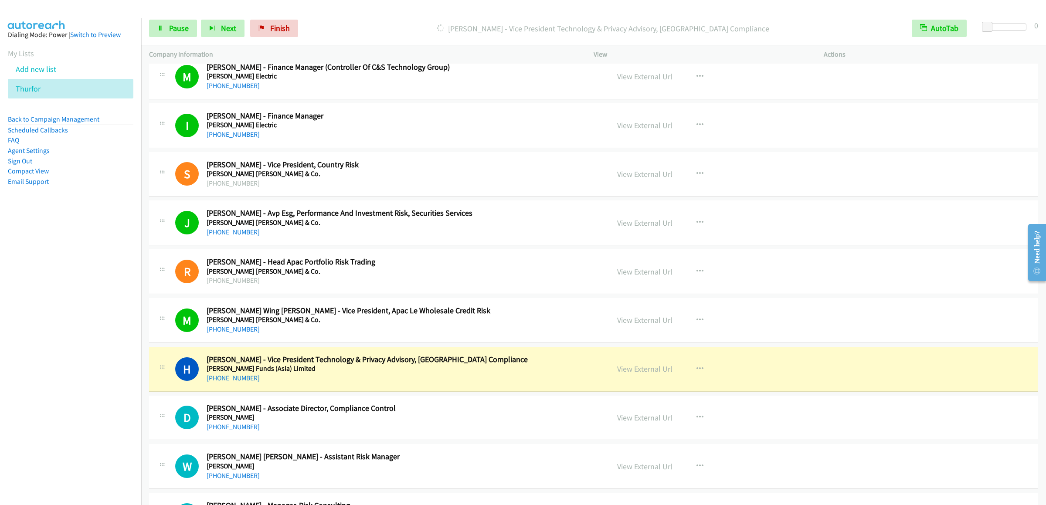
scroll to position [5631, 0]
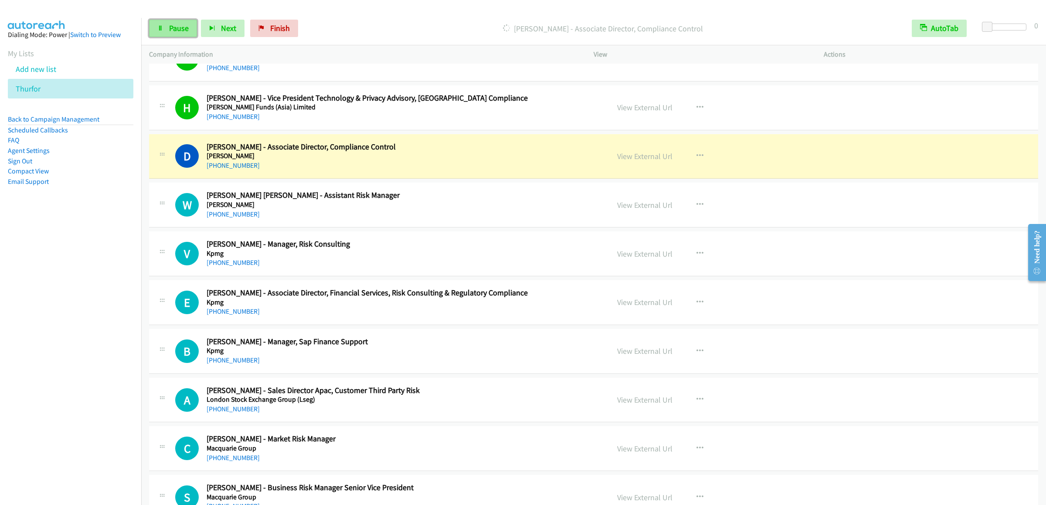
click at [166, 33] on link "Pause" at bounding box center [173, 28] width 48 height 17
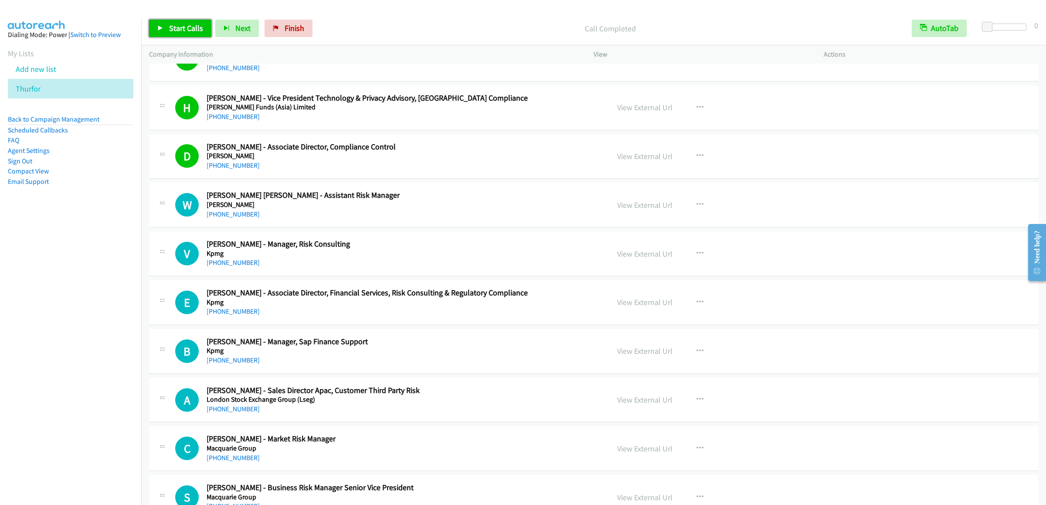
click at [182, 32] on span "Start Calls" at bounding box center [186, 28] width 34 height 10
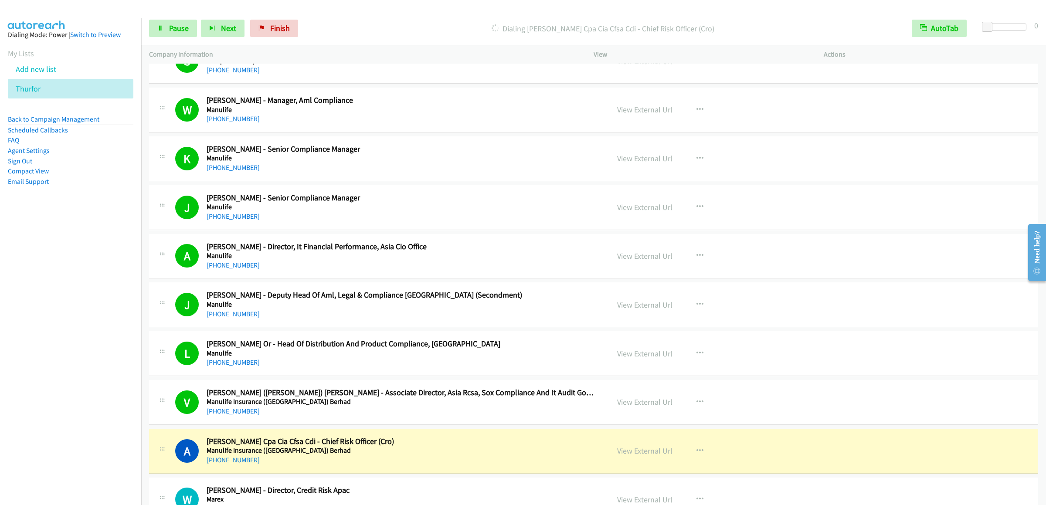
scroll to position [6154, 0]
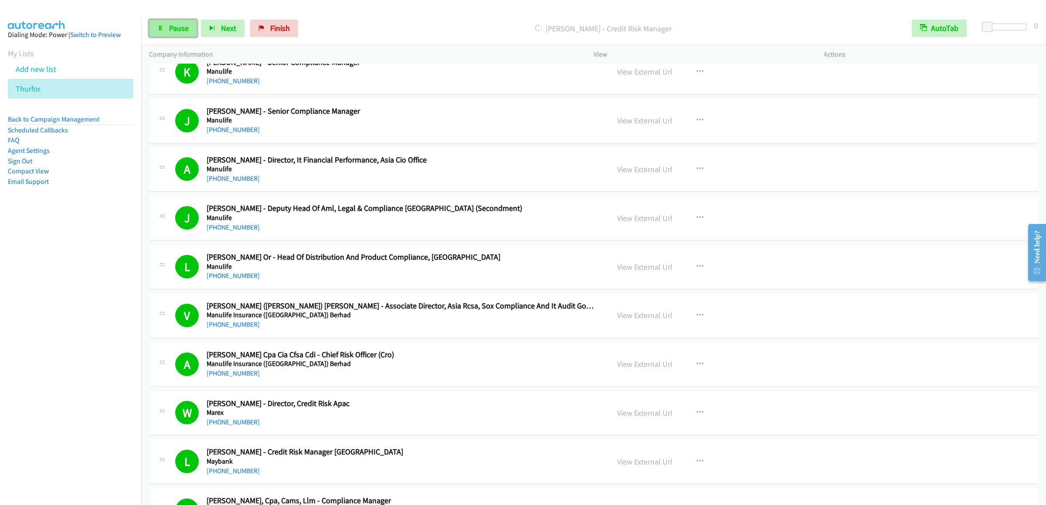
click at [156, 34] on link "Pause" at bounding box center [173, 28] width 48 height 17
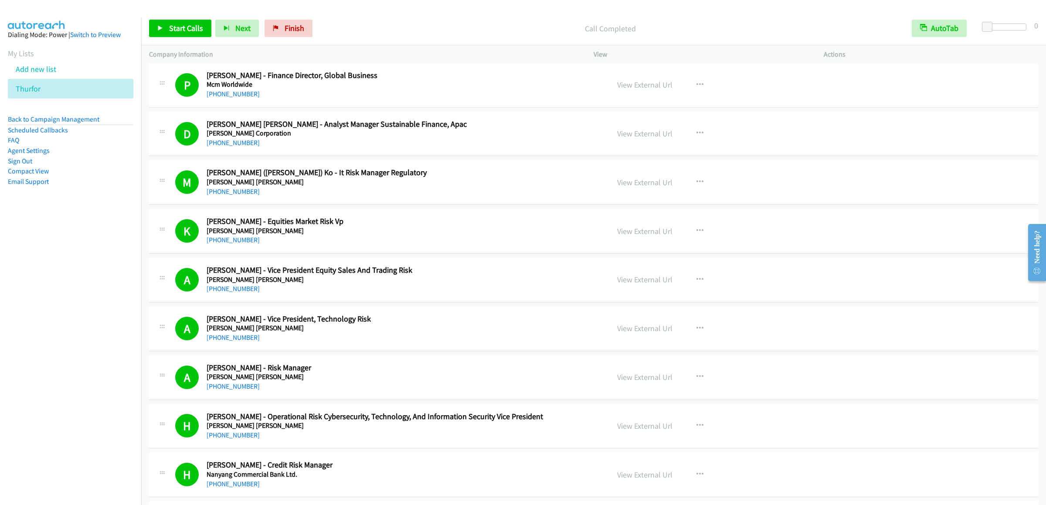
scroll to position [6938, 0]
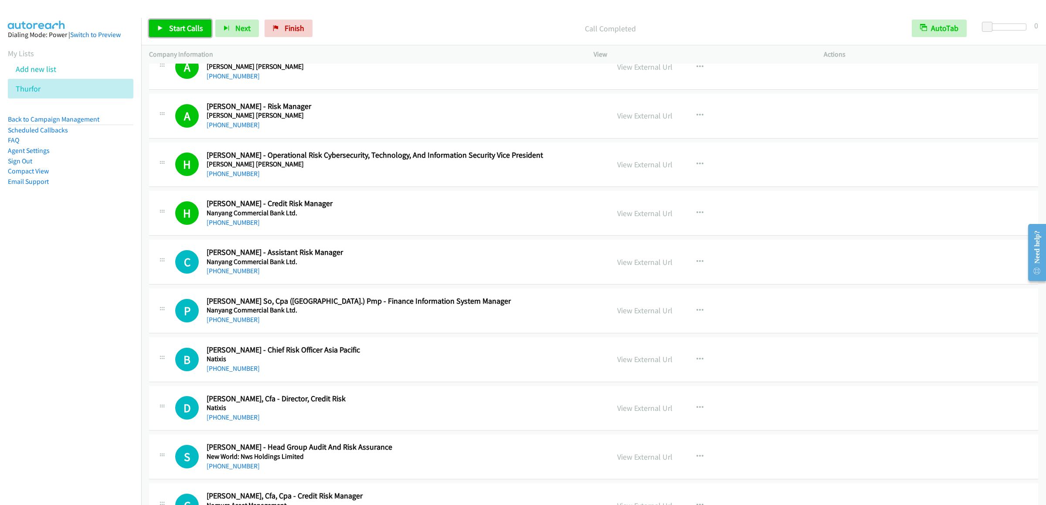
click at [190, 27] on span "Start Calls" at bounding box center [186, 28] width 34 height 10
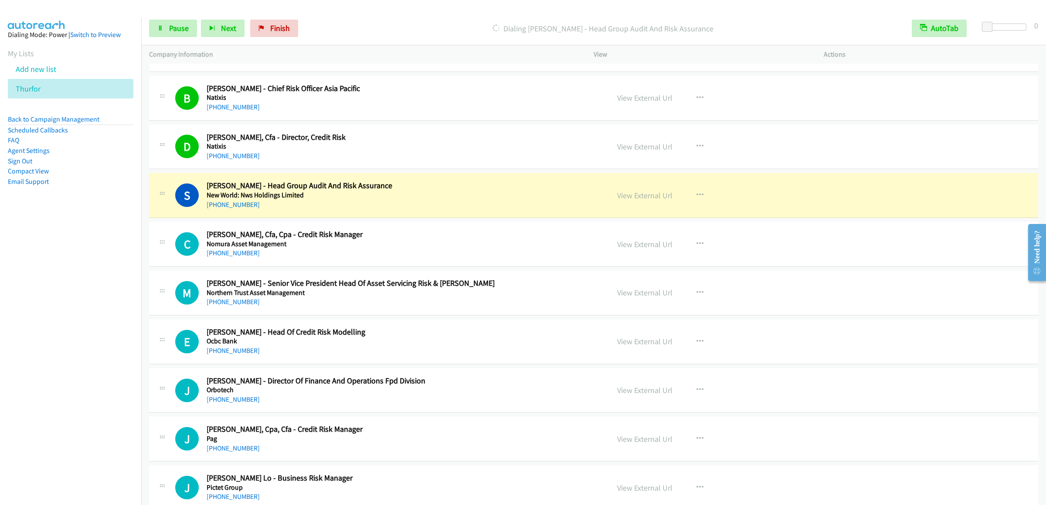
scroll to position [7287, 0]
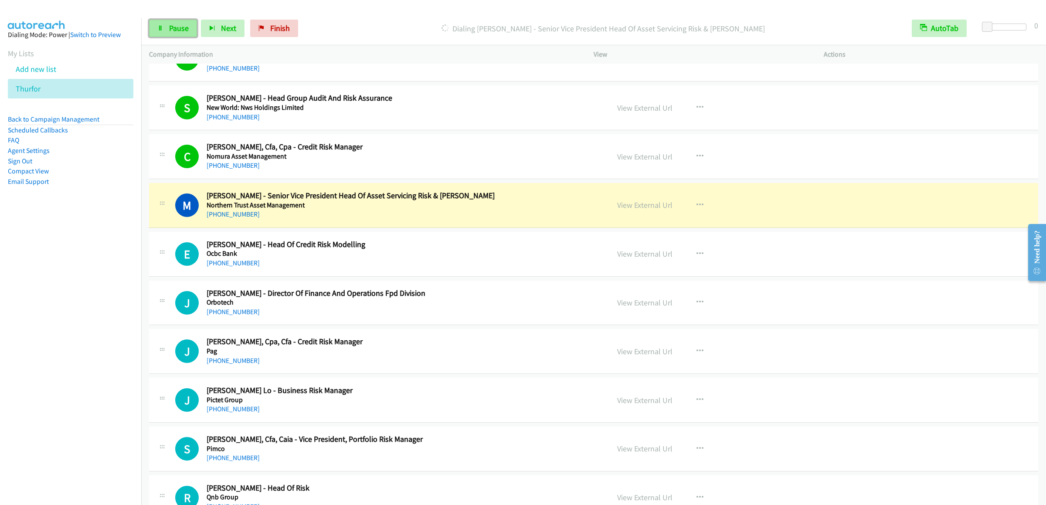
click at [177, 33] on link "Pause" at bounding box center [173, 28] width 48 height 17
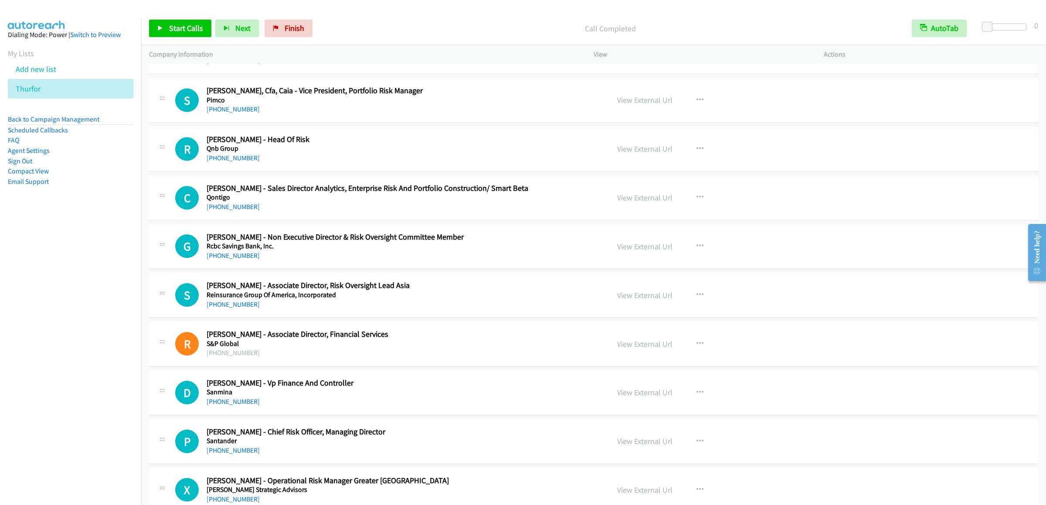
scroll to position [7461, 0]
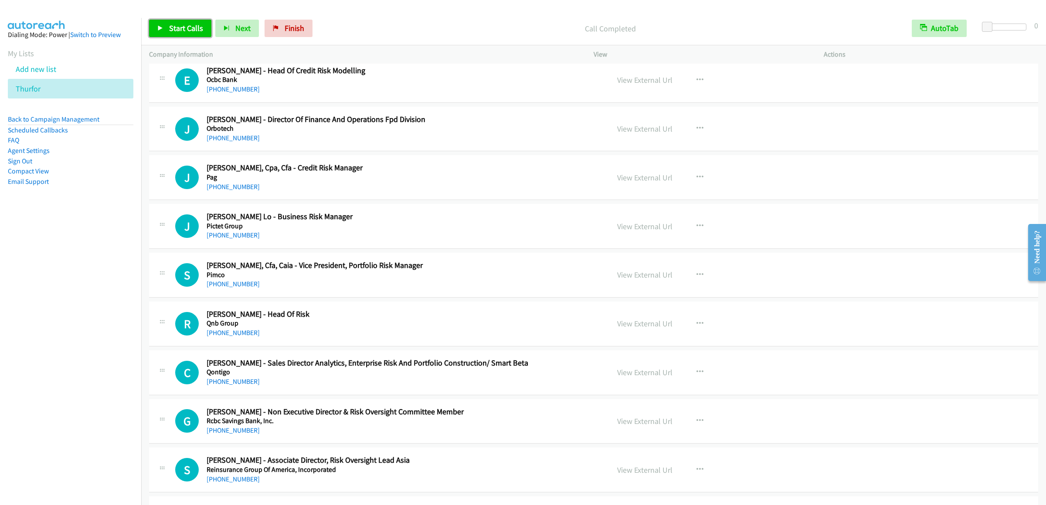
click at [166, 26] on link "Start Calls" at bounding box center [180, 28] width 62 height 17
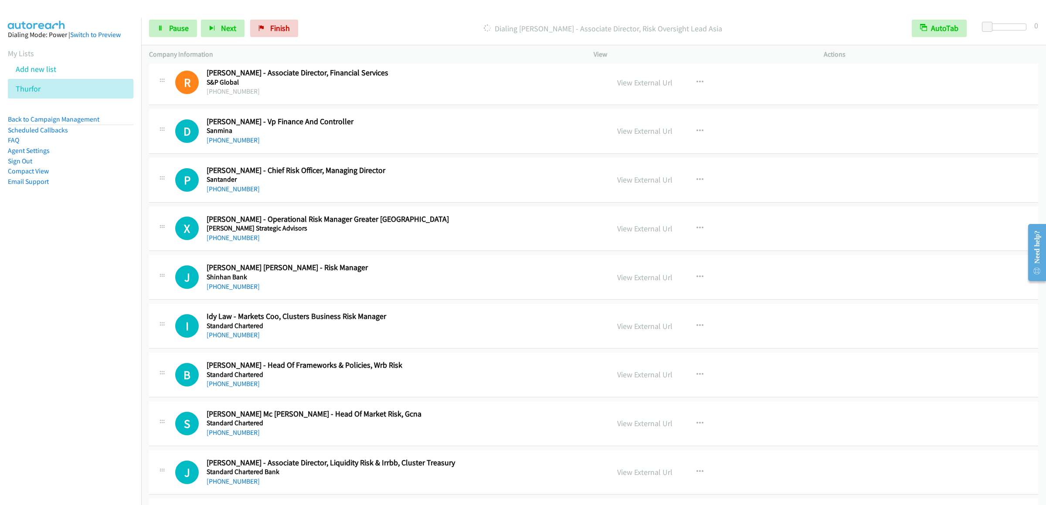
scroll to position [7810, 0]
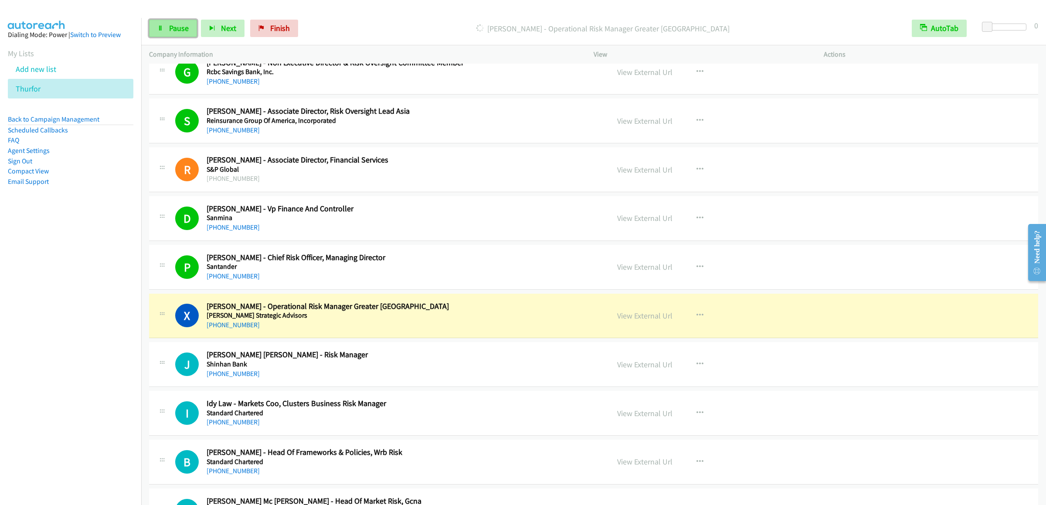
drag, startPoint x: 156, startPoint y: 27, endPoint x: 182, endPoint y: 23, distance: 26.4
click at [156, 27] on link "Pause" at bounding box center [173, 28] width 48 height 17
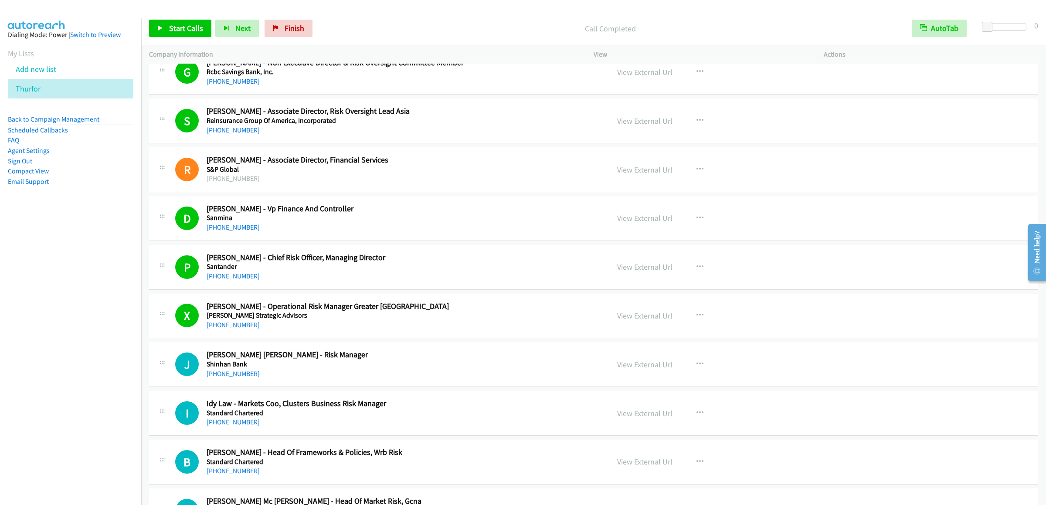
scroll to position [8072, 0]
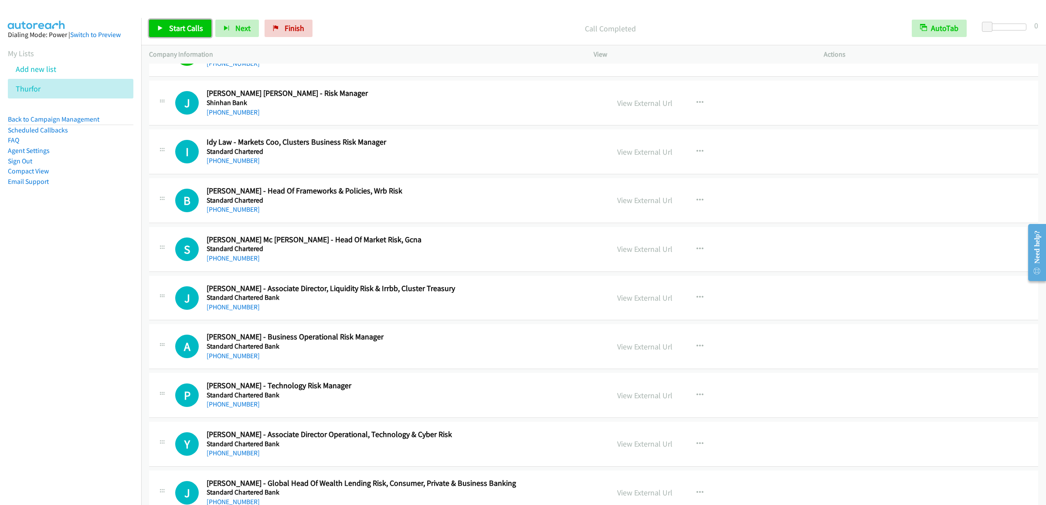
click at [189, 27] on span "Start Calls" at bounding box center [186, 28] width 34 height 10
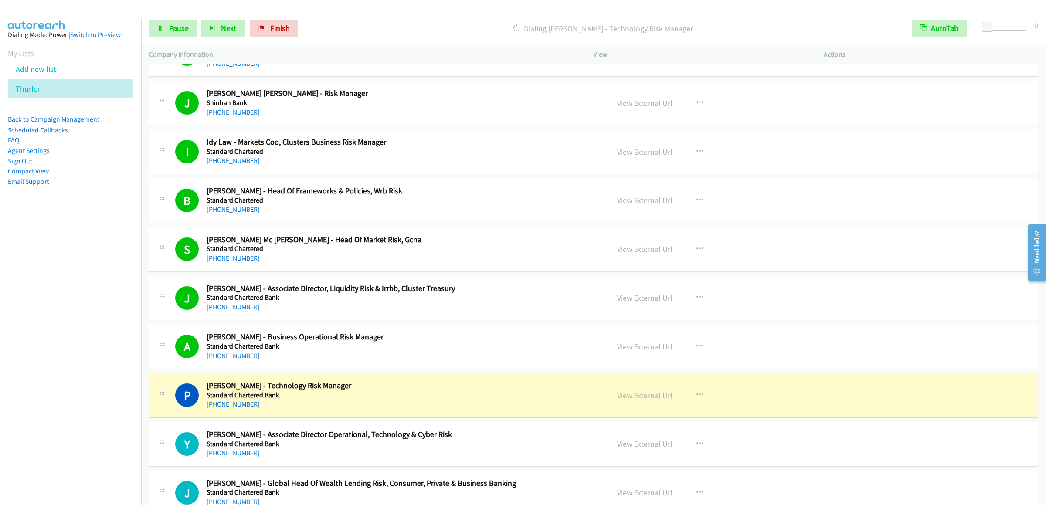
scroll to position [8333, 0]
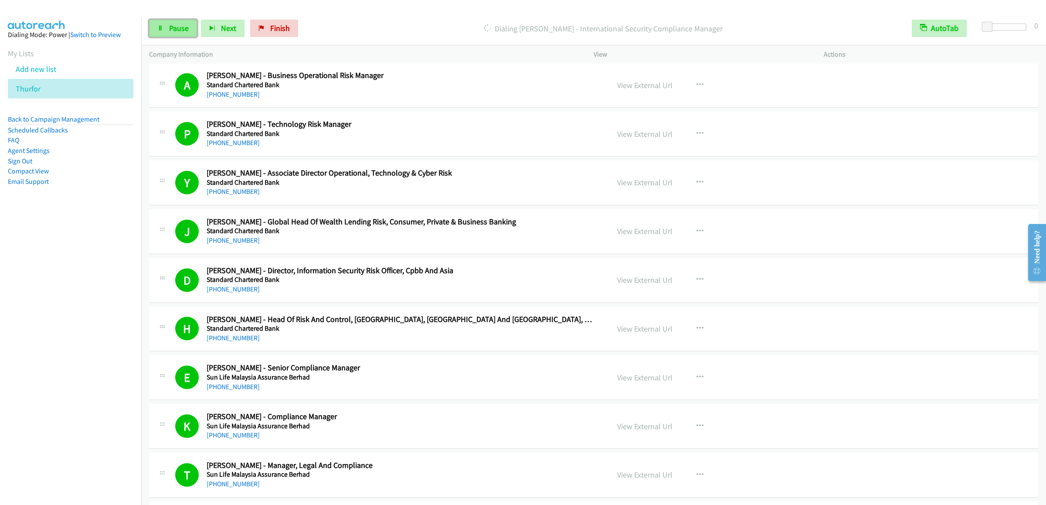
click at [171, 30] on span "Pause" at bounding box center [179, 28] width 20 height 10
click at [178, 34] on link "Start Calls" at bounding box center [180, 28] width 62 height 17
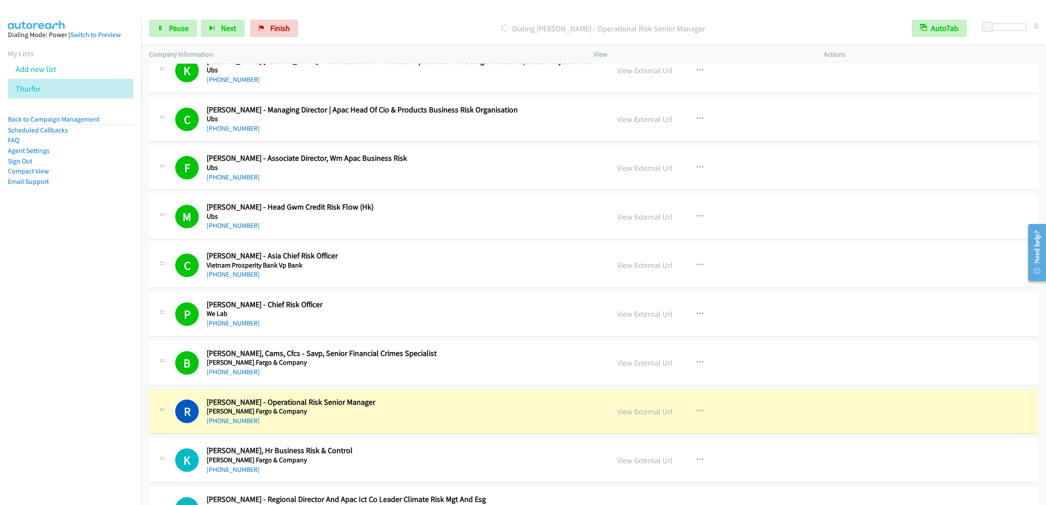
scroll to position [9163, 0]
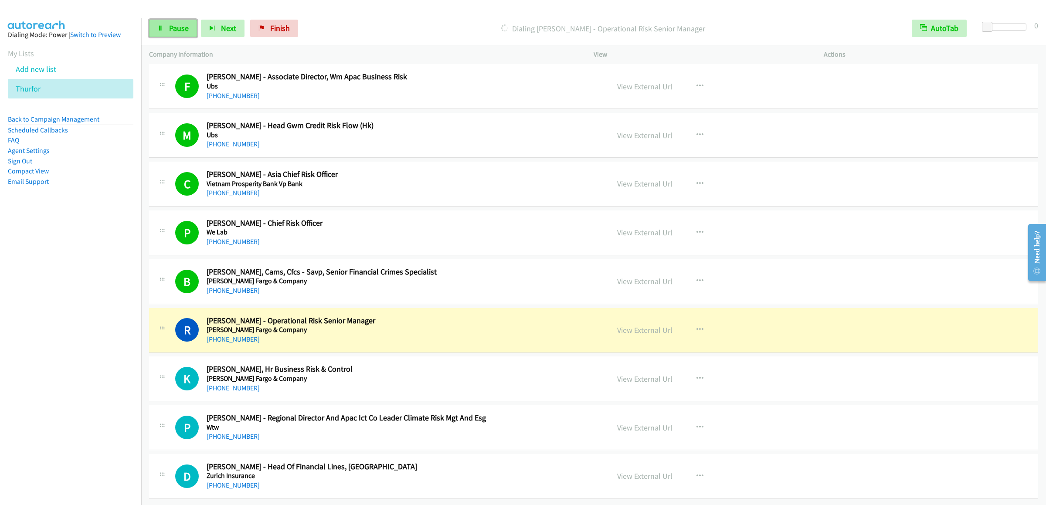
click at [175, 30] on span "Pause" at bounding box center [179, 28] width 20 height 10
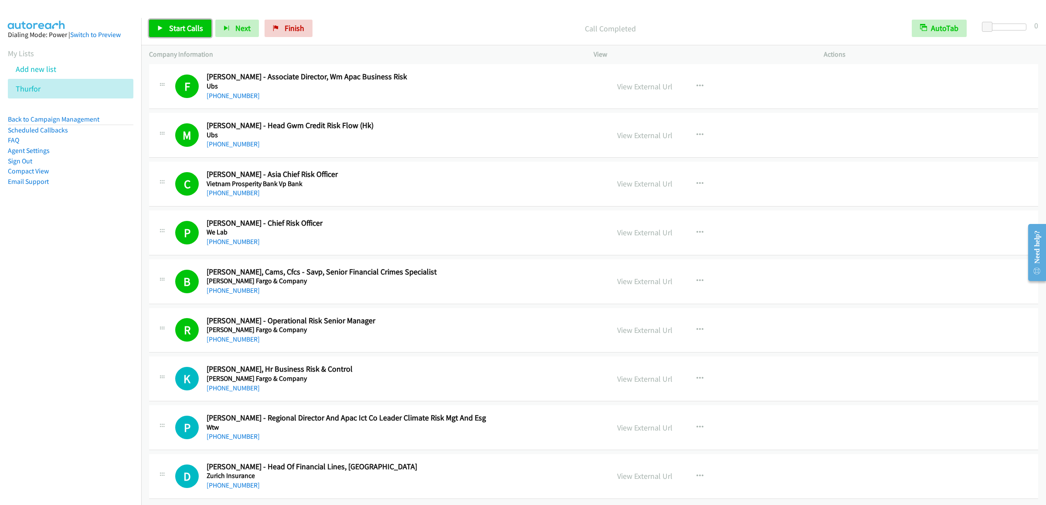
click at [177, 21] on link "Start Calls" at bounding box center [180, 28] width 62 height 17
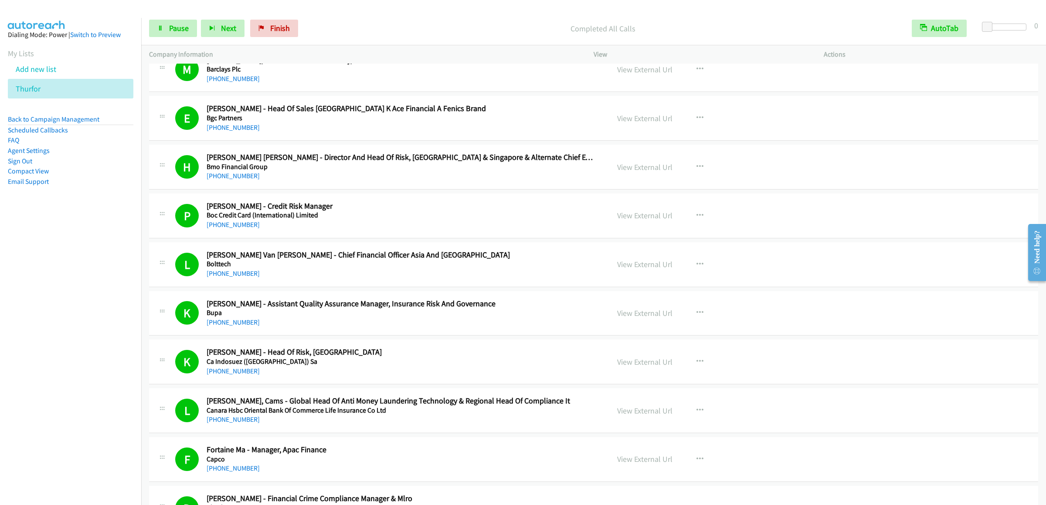
scroll to position [536, 0]
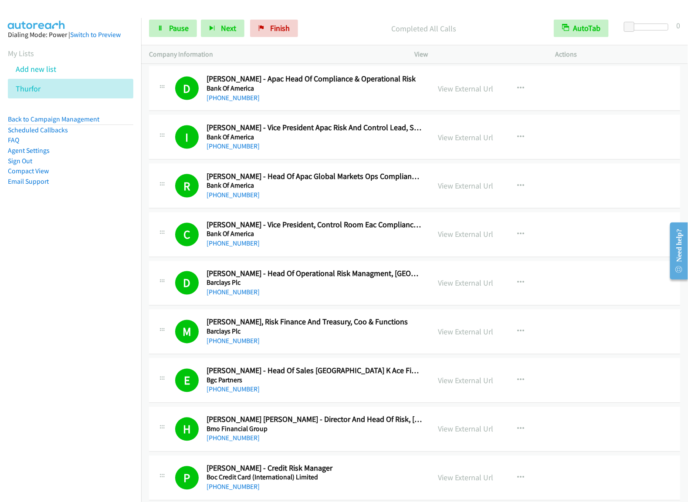
click at [97, 274] on nav "Dialing Mode: Power | Switch to Preview My Lists Add new list [GEOGRAPHIC_DATA]…" at bounding box center [71, 269] width 142 height 502
